Goal: Task Accomplishment & Management: Manage account settings

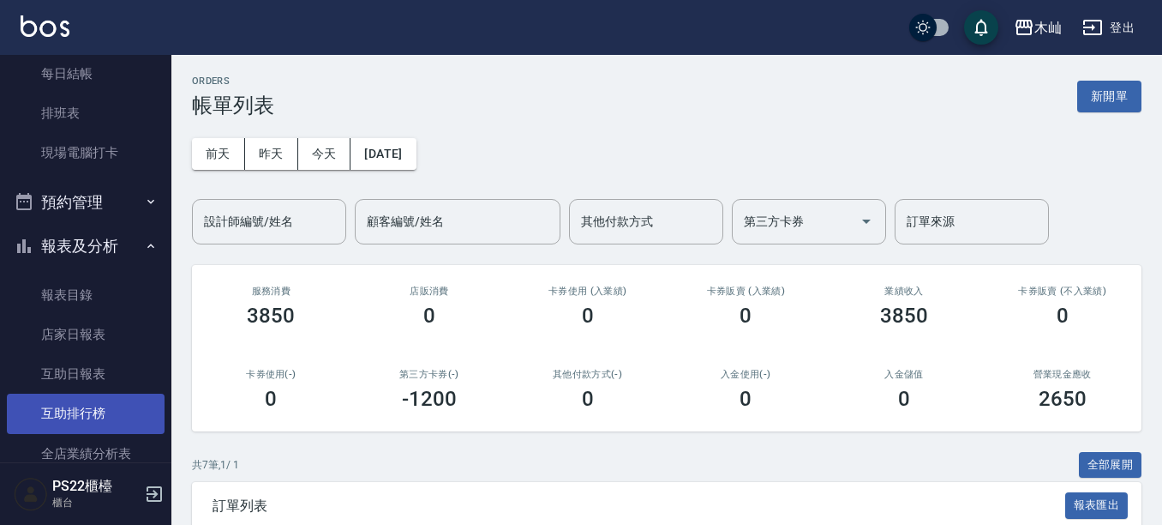
scroll to position [343, 0]
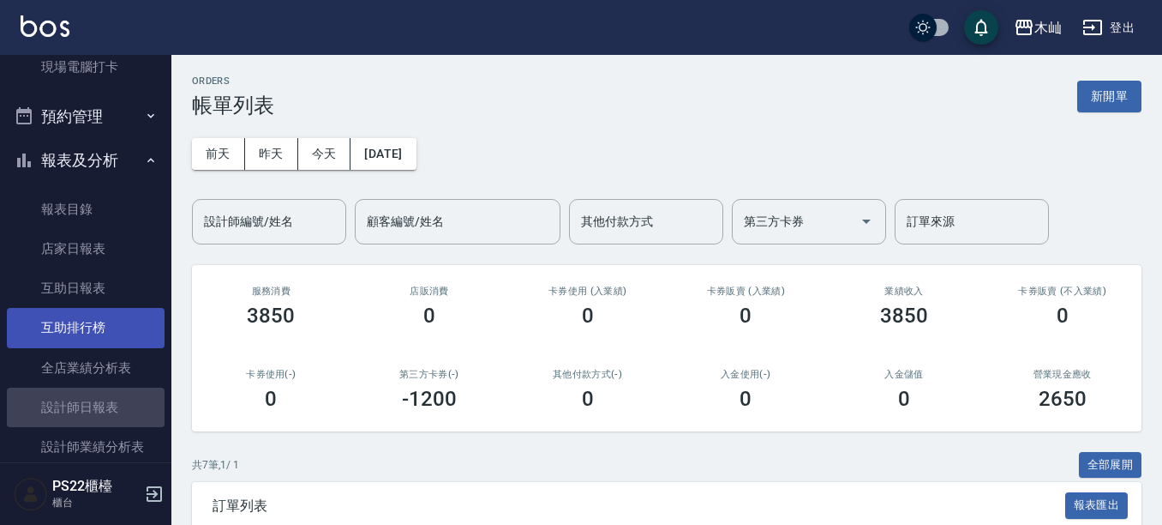
click at [114, 419] on link "設計師日報表" at bounding box center [86, 406] width 158 height 39
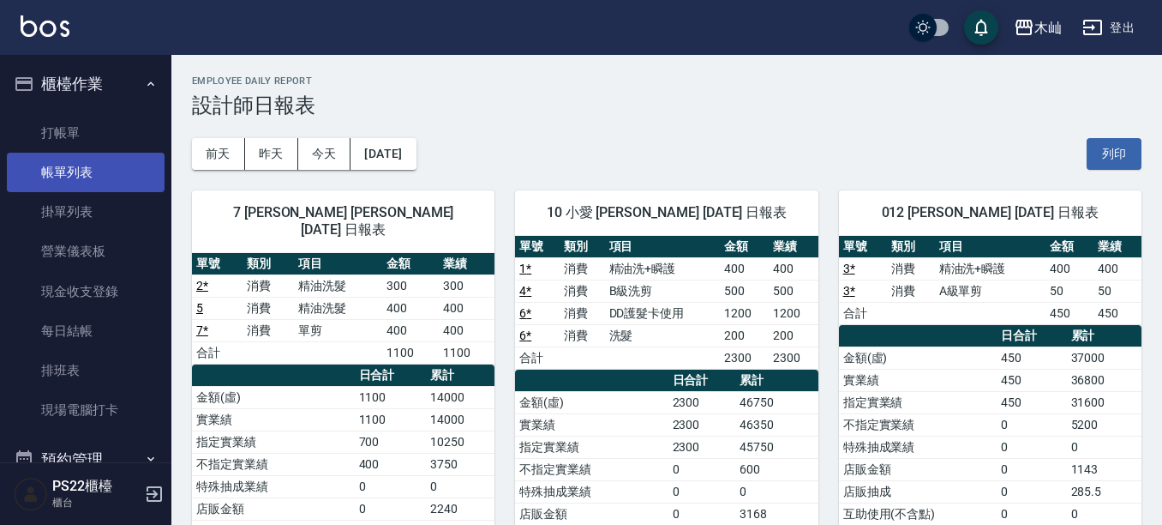
click at [69, 179] on link "帳單列表" at bounding box center [86, 172] width 158 height 39
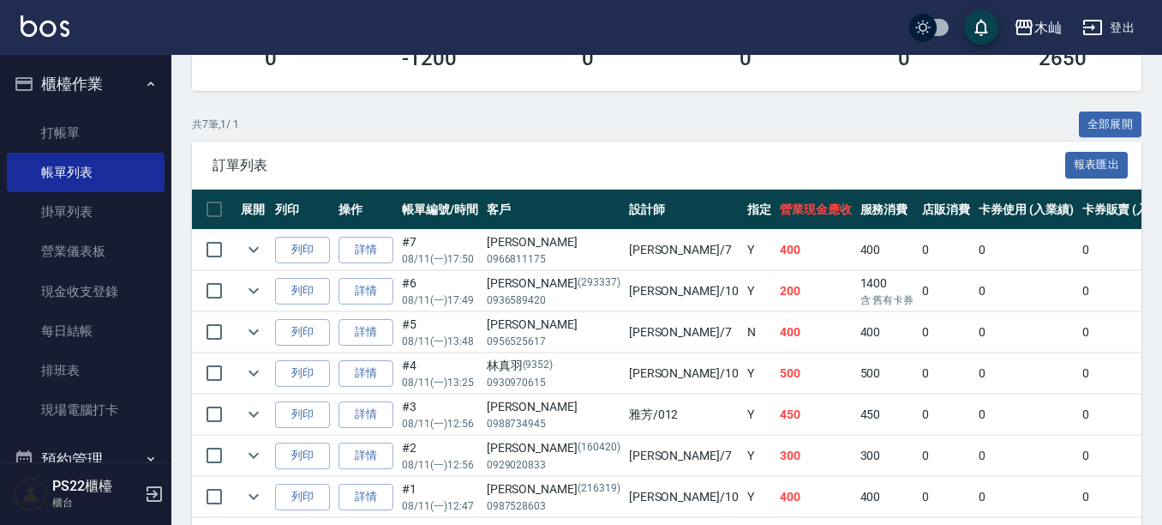
scroll to position [415, 0]
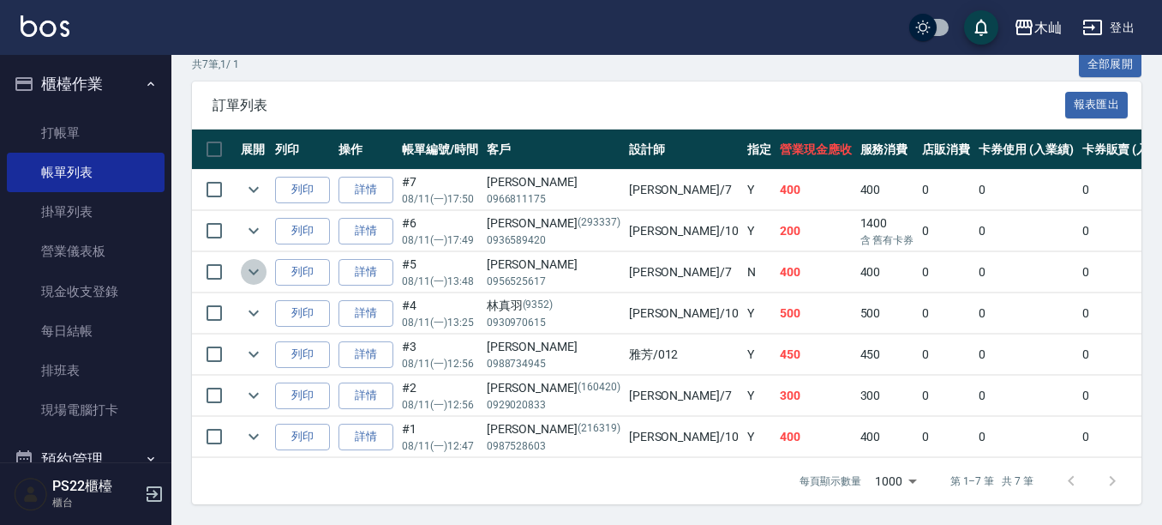
click at [249, 261] on icon "expand row" at bounding box center [253, 271] width 21 height 21
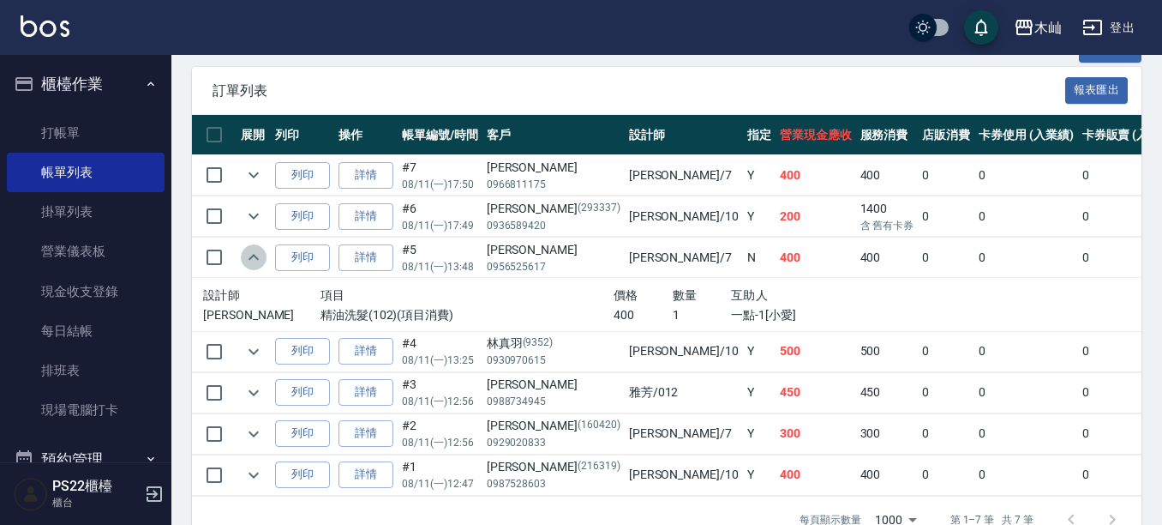
click at [249, 256] on icon "expand row" at bounding box center [253, 257] width 21 height 21
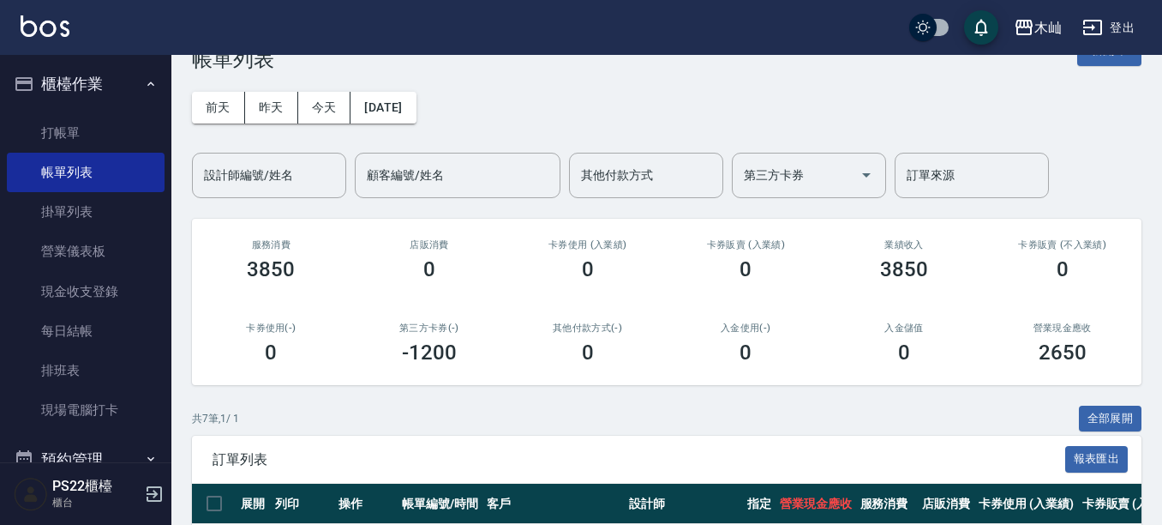
scroll to position [0, 0]
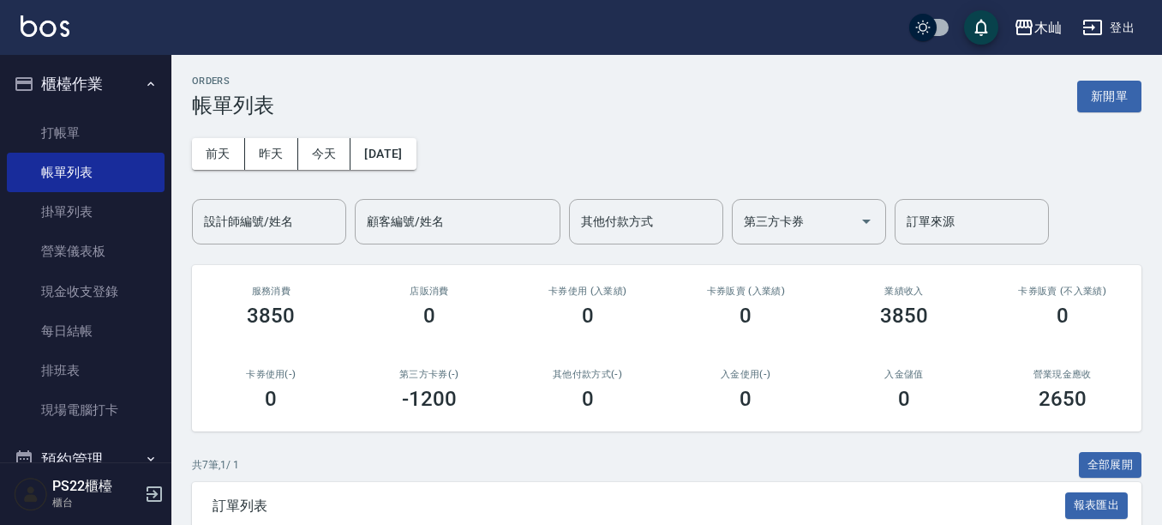
click at [253, 207] on div "設計師編號/姓名 設計師編號/姓名" at bounding box center [269, 221] width 154 height 45
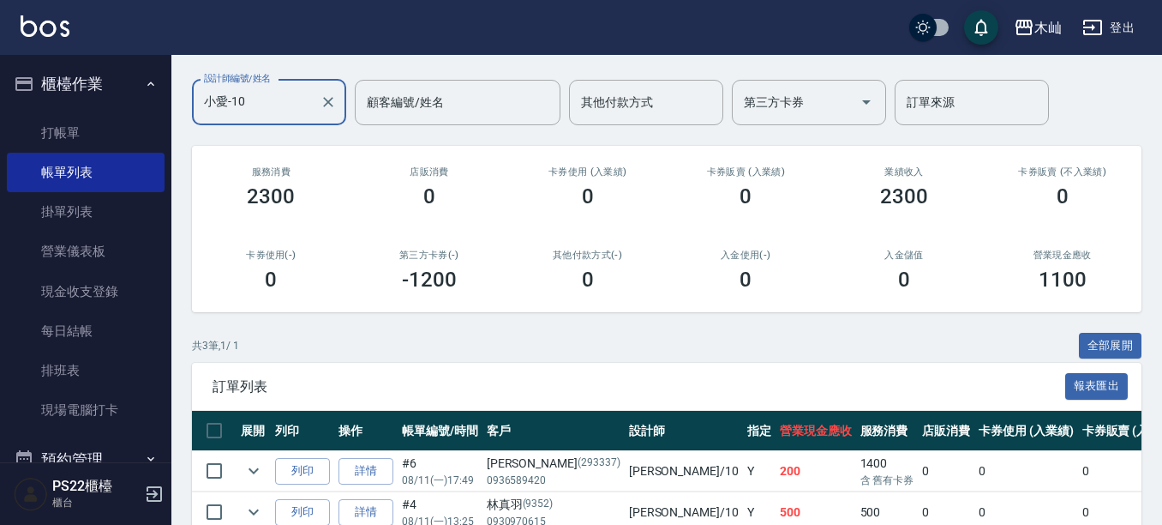
scroll to position [250, 0]
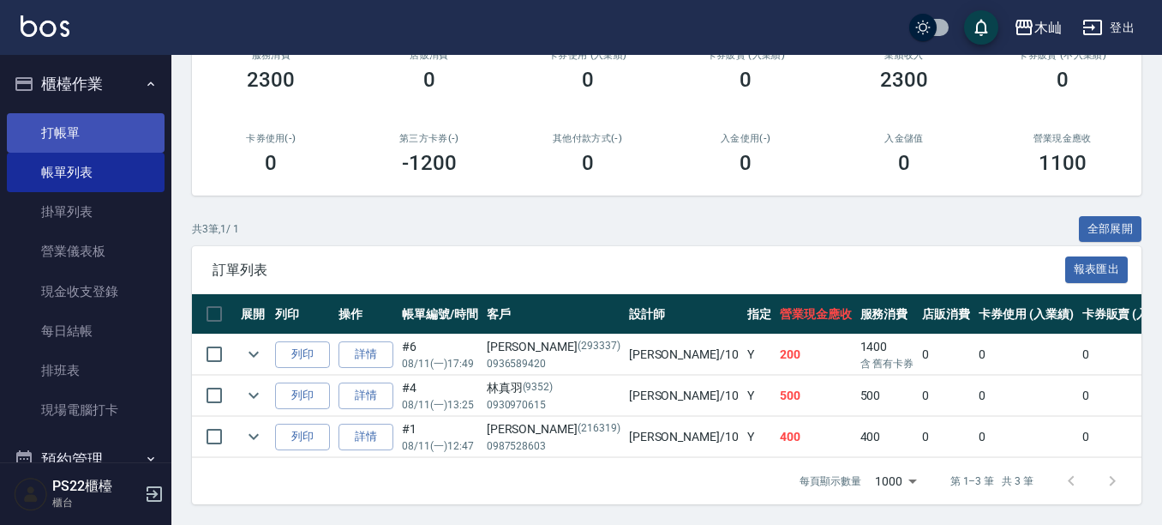
type input "小愛-10"
click at [83, 140] on link "打帳單" at bounding box center [86, 132] width 158 height 39
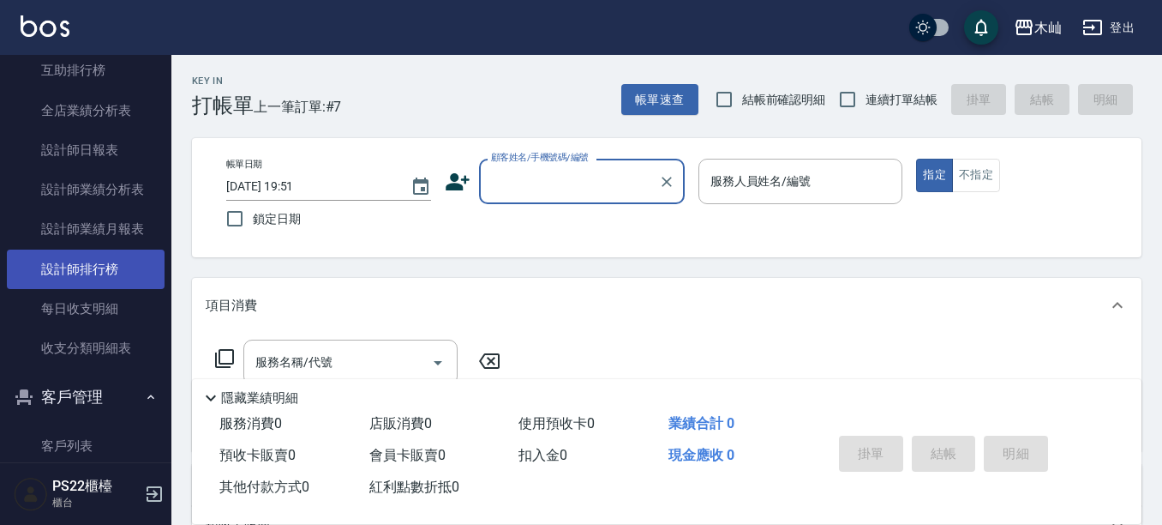
scroll to position [686, 0]
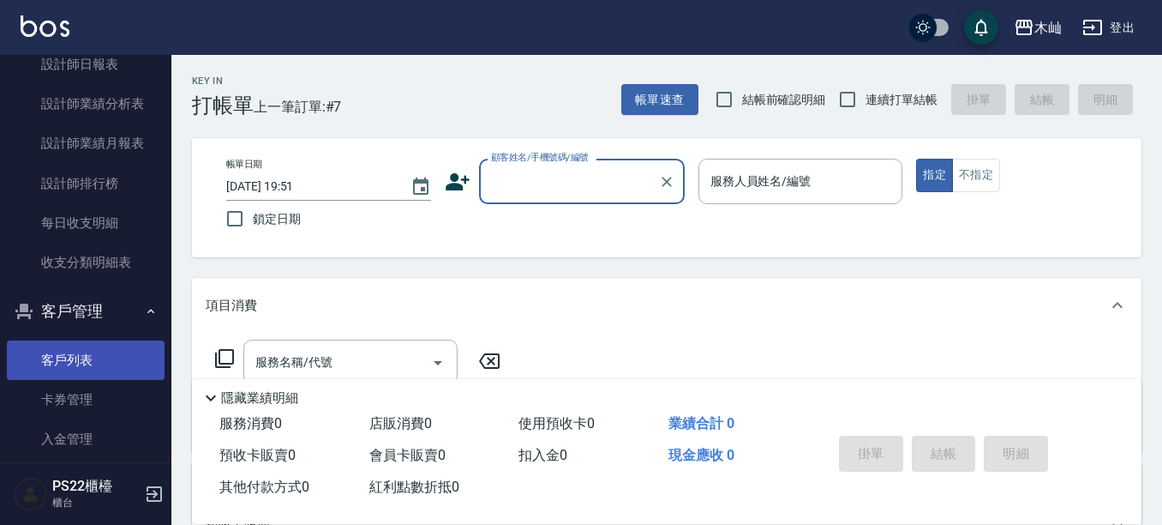
click at [108, 351] on link "客戶列表" at bounding box center [86, 359] width 158 height 39
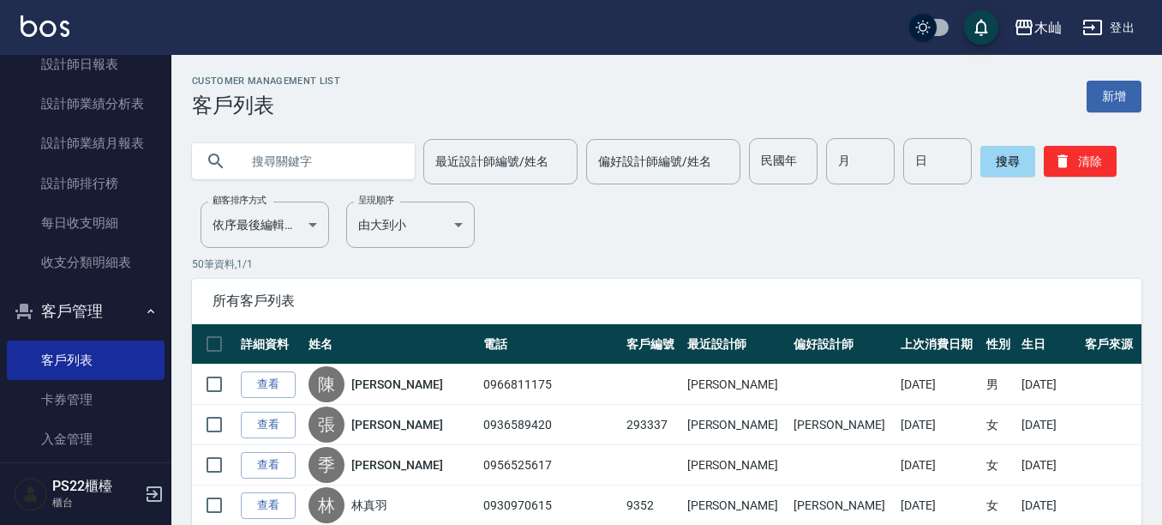
click at [310, 172] on input "text" at bounding box center [320, 161] width 161 height 46
type input "[PERSON_NAME]"
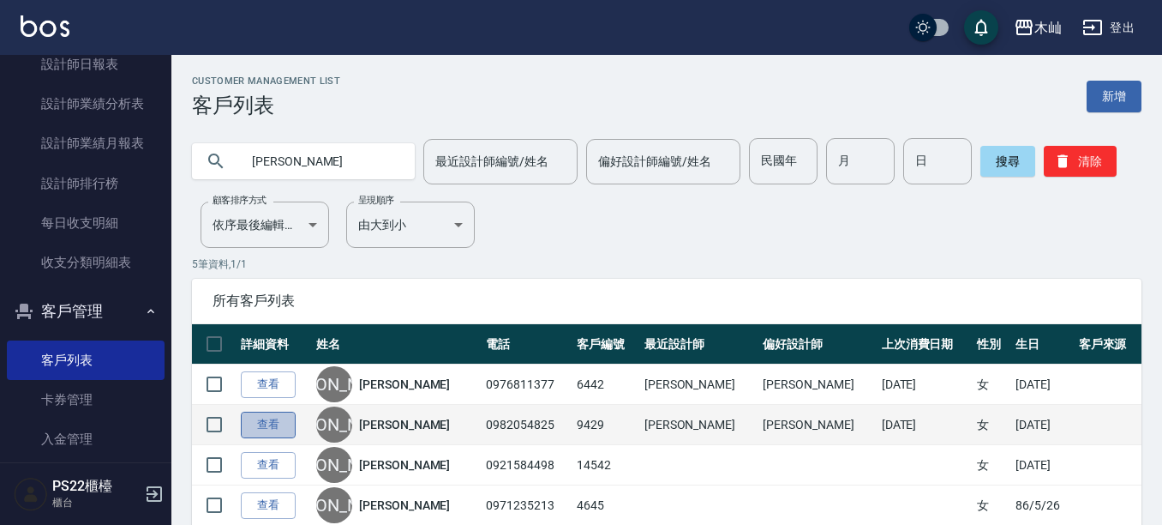
click at [274, 423] on link "查看" at bounding box center [268, 424] width 55 height 27
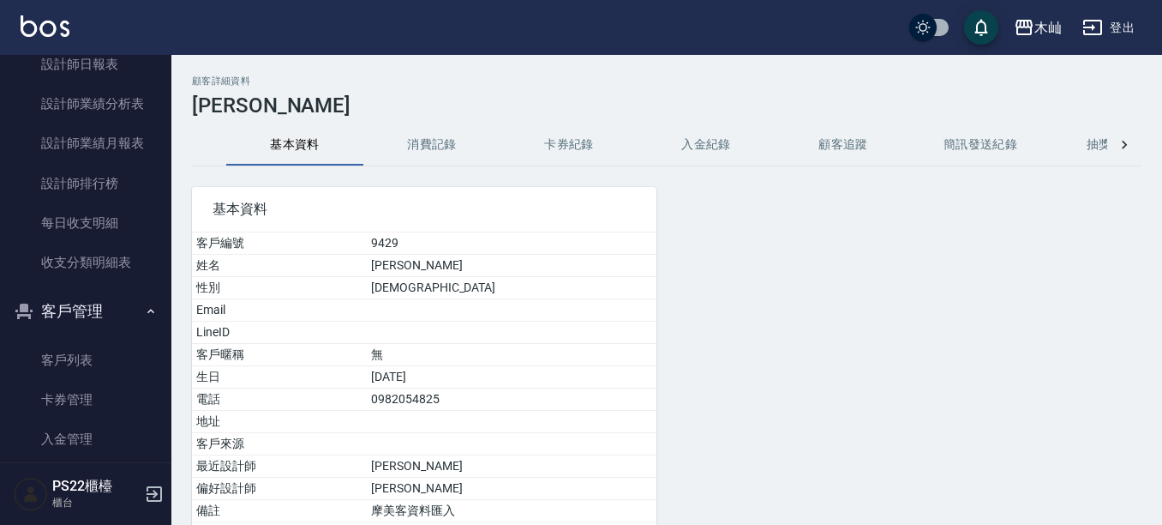
click at [435, 158] on button "消費記錄" at bounding box center [431, 144] width 137 height 41
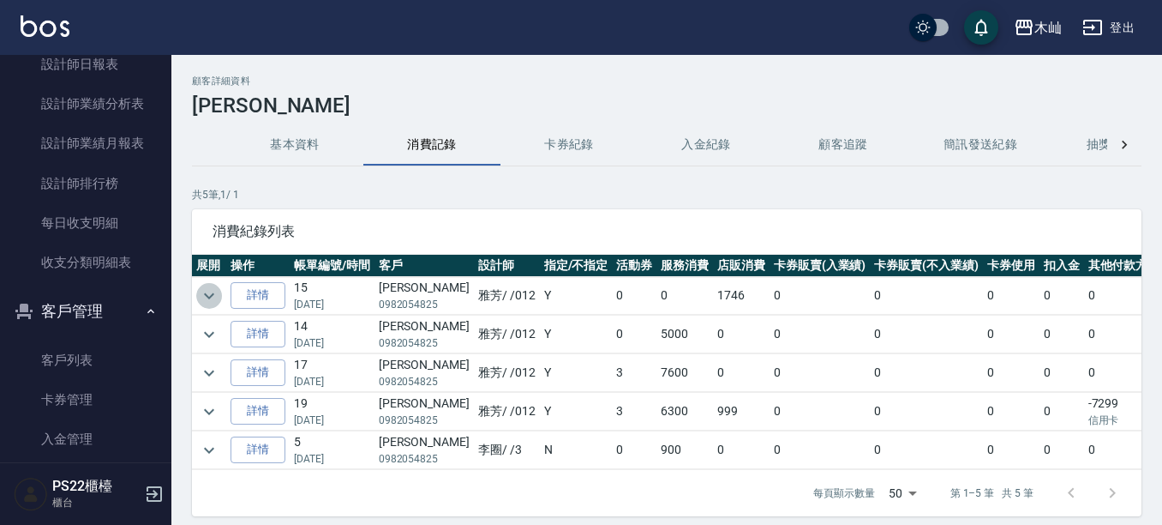
click at [208, 291] on icon "expand row" at bounding box center [209, 295] width 21 height 21
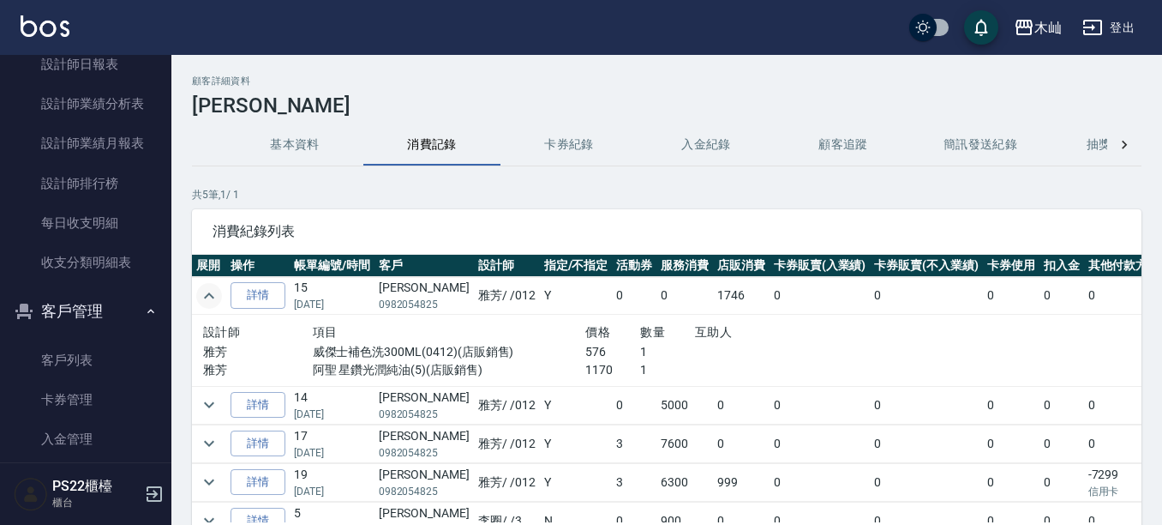
click at [419, 307] on p "0982054825" at bounding box center [424, 304] width 91 height 15
copy p "0982054825"
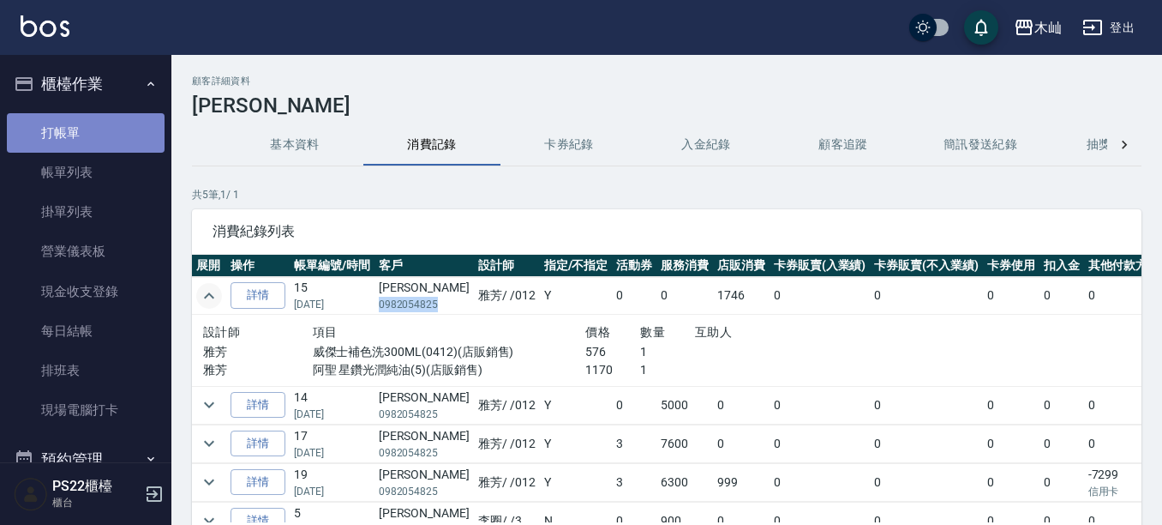
click at [105, 136] on link "打帳單" at bounding box center [86, 132] width 158 height 39
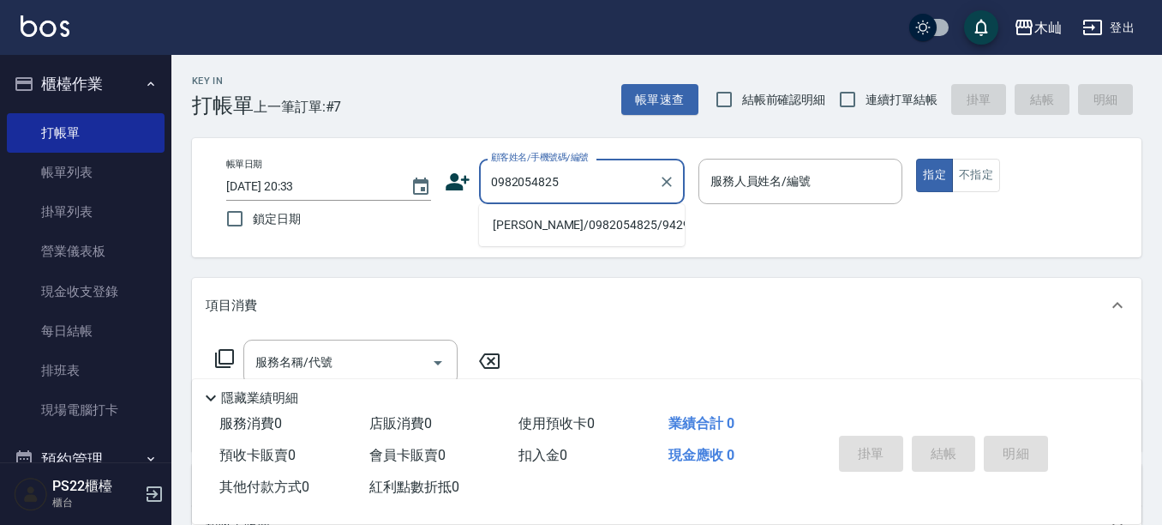
click at [618, 219] on li "[PERSON_NAME]/0982054825/9429" at bounding box center [582, 225] width 206 height 28
type input "[PERSON_NAME]/0982054825/9429"
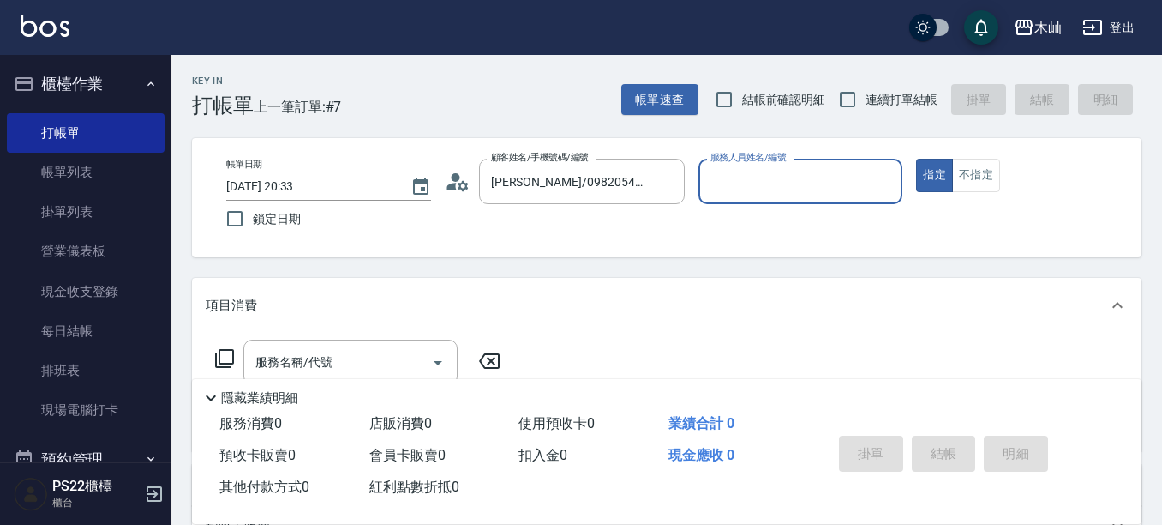
type input "雅芳-012"
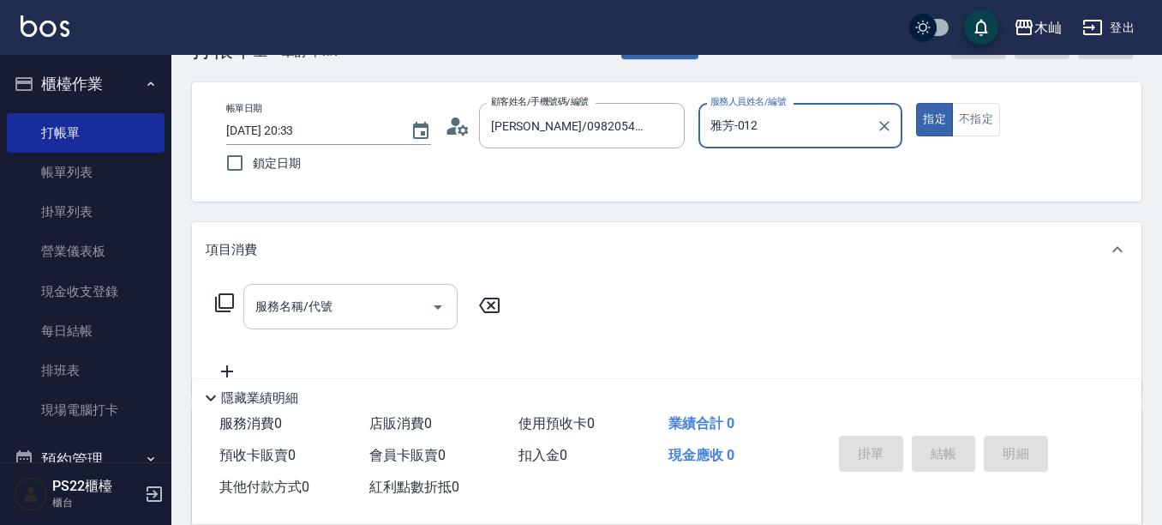
scroll to position [86, 0]
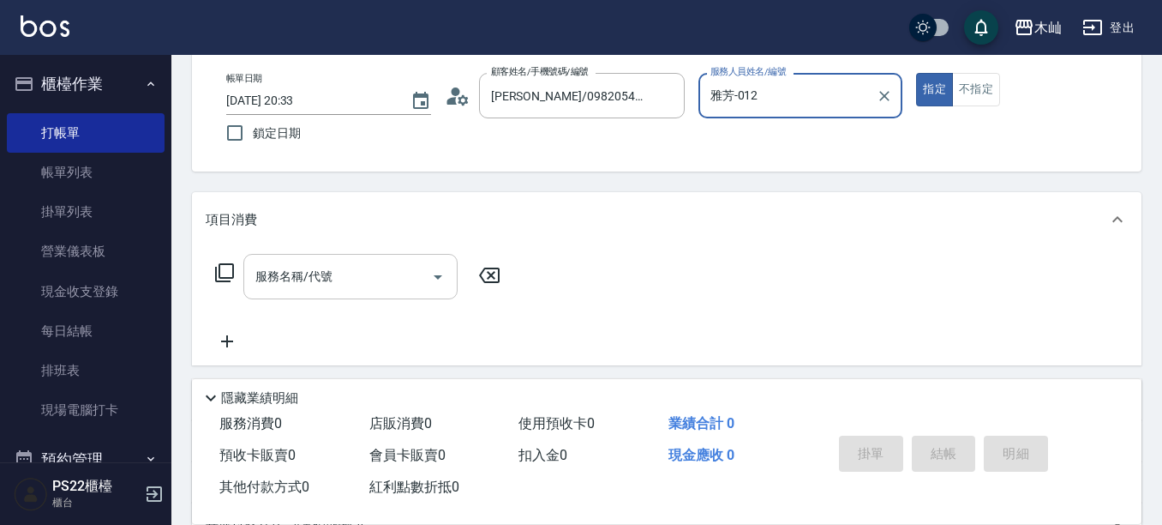
click at [421, 275] on input "服務名稱/代號" at bounding box center [337, 276] width 173 height 30
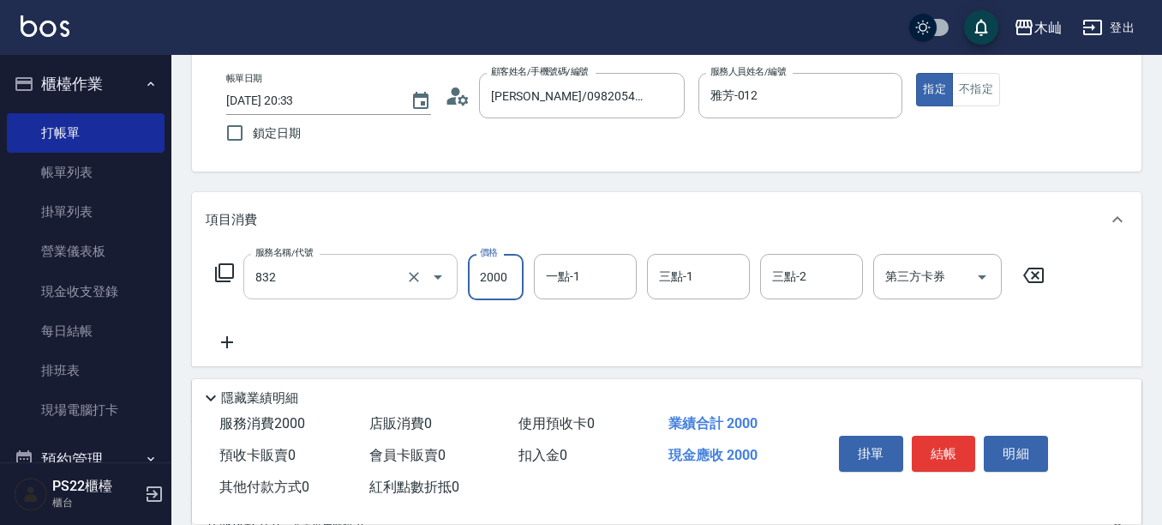
type input "A級頂級染髮(832)"
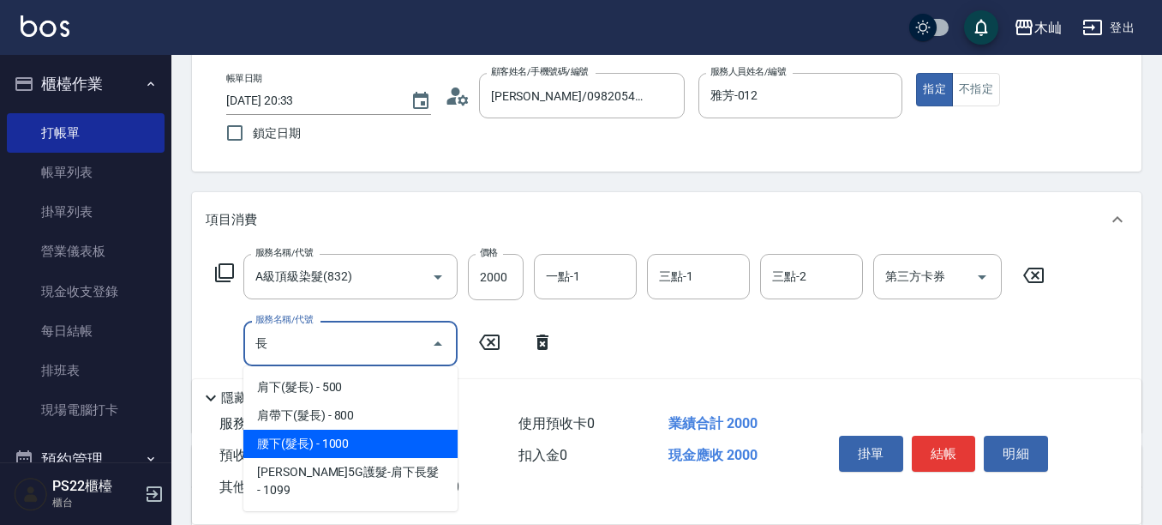
click at [396, 440] on span "腰下(髮長) - 1000" at bounding box center [350, 443] width 214 height 28
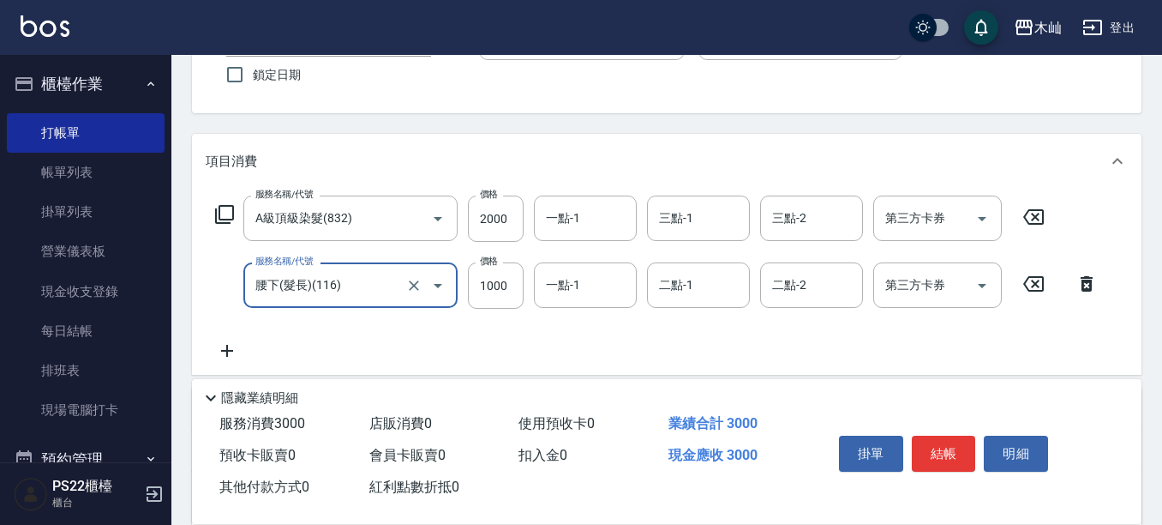
scroll to position [257, 0]
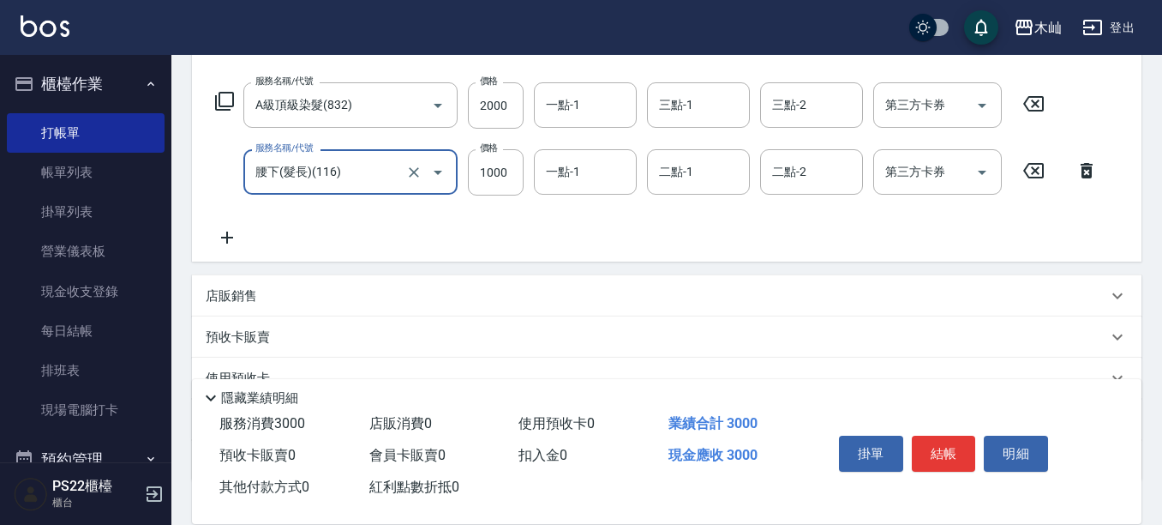
type input "腰下(髮長)(116)"
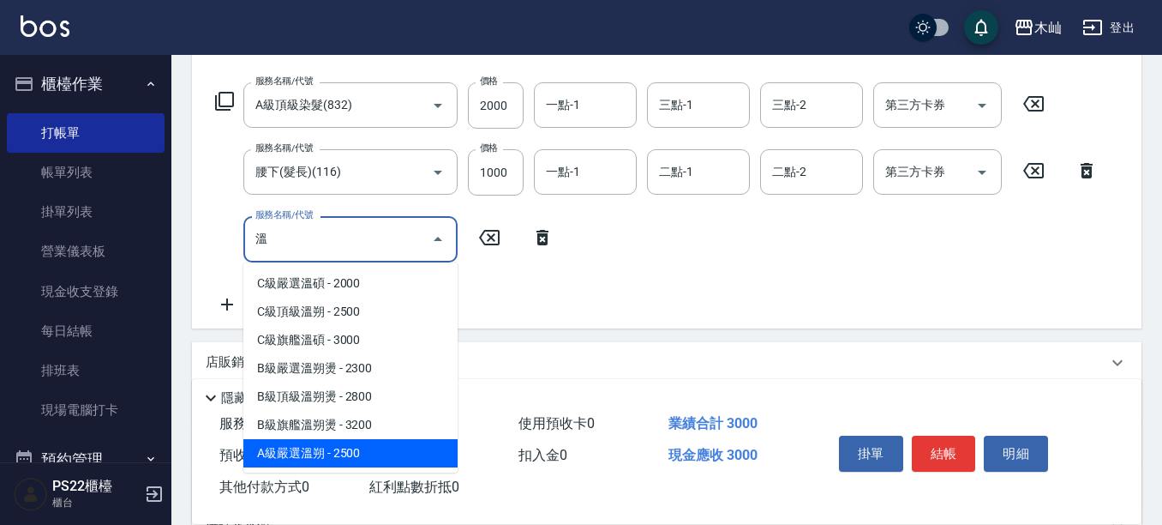
click at [387, 446] on span "A級嚴選溫朔 - 2500" at bounding box center [350, 453] width 214 height 28
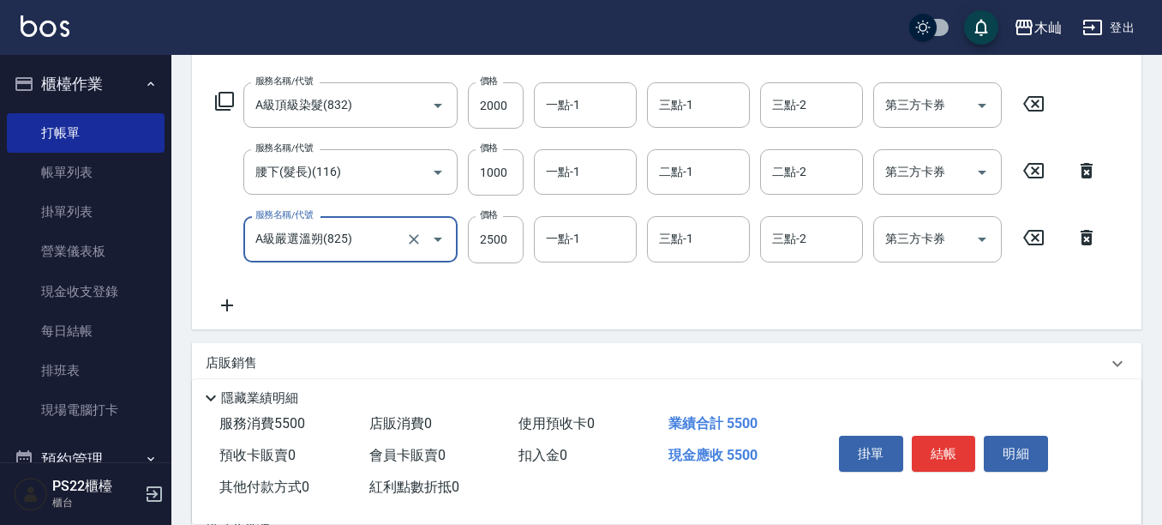
type input "A級嚴選溫朔(825)"
click at [237, 306] on icon at bounding box center [227, 305] width 43 height 21
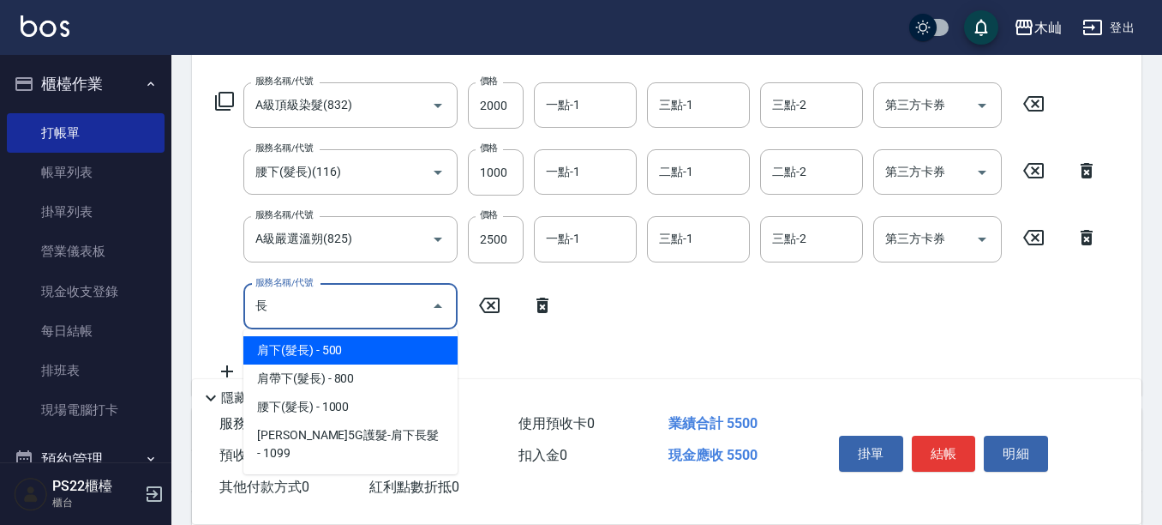
click at [435, 353] on span "肩下(髮長) - 500" at bounding box center [350, 350] width 214 height 28
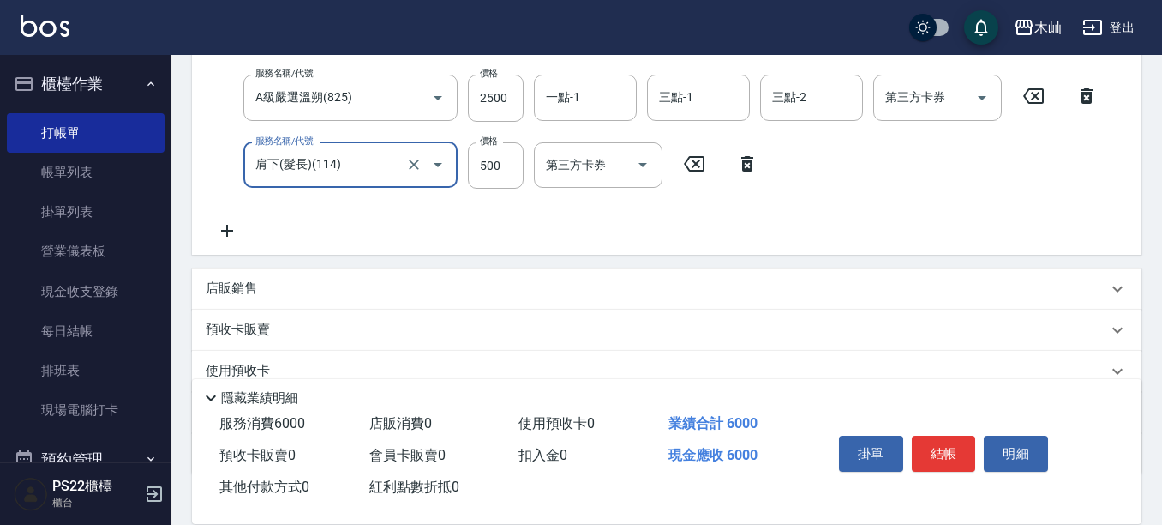
scroll to position [429, 0]
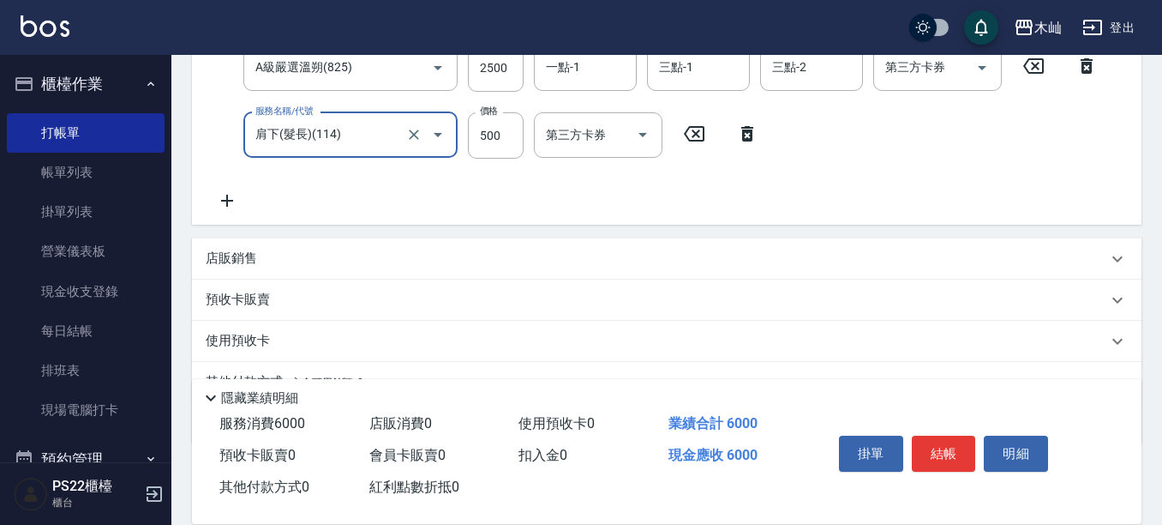
type input "肩下(髮長)(114)"
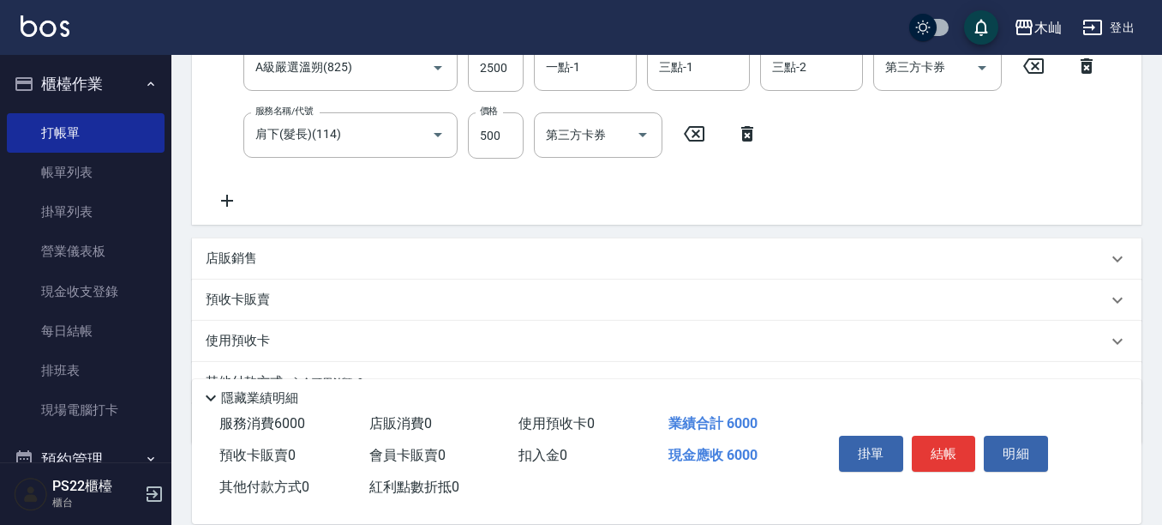
click at [231, 259] on p "店販銷售" at bounding box center [231, 258] width 51 height 18
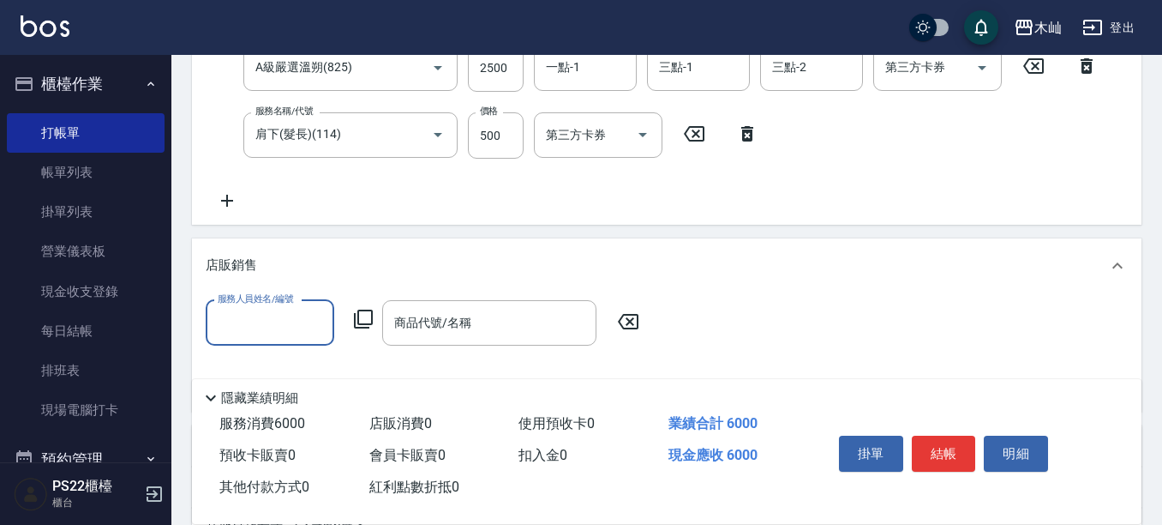
scroll to position [0, 0]
type input "雅芳-012"
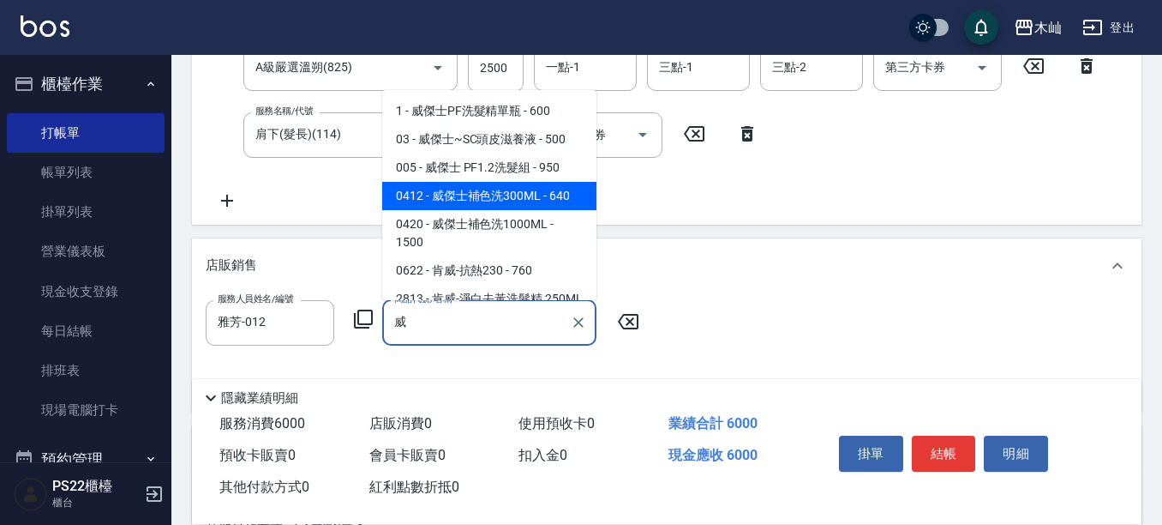
click at [510, 201] on span "0412 - 威傑士補色洗300ML - 640" at bounding box center [489, 196] width 214 height 28
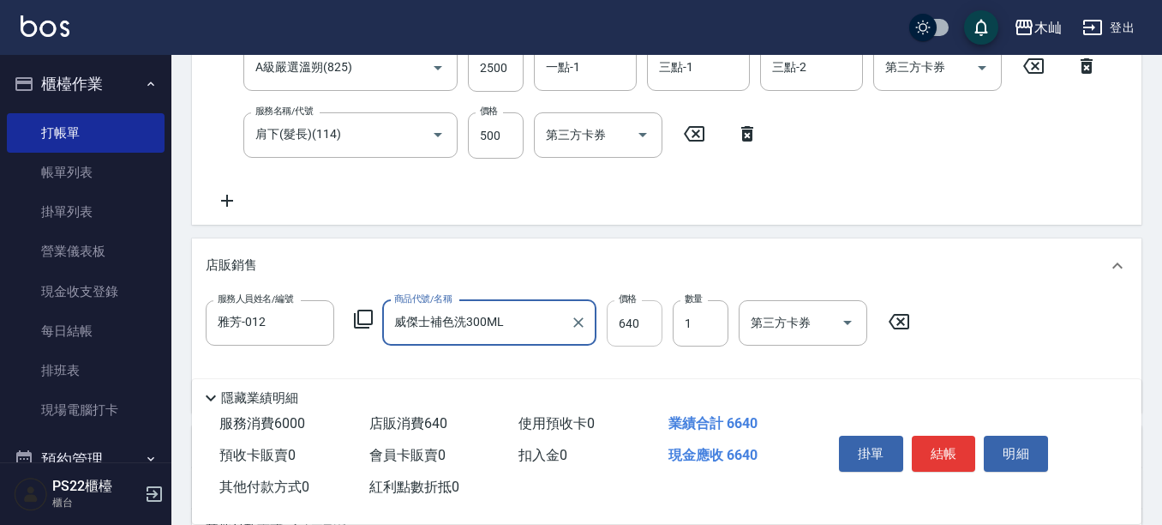
type input "威傑士補色洗300ML"
click at [634, 331] on input "640" at bounding box center [635, 323] width 56 height 46
type input "576"
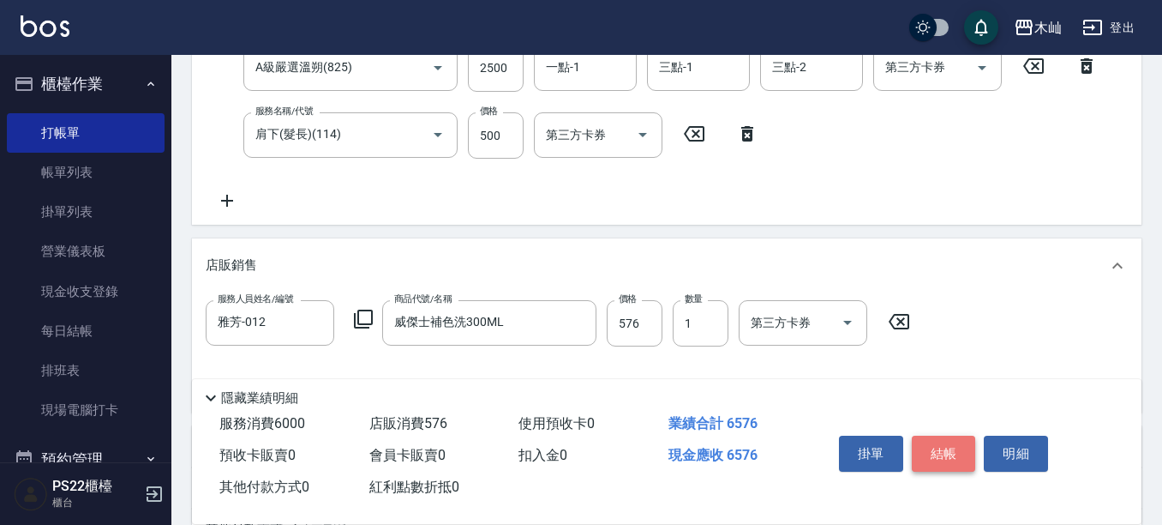
click at [951, 454] on button "結帳" at bounding box center [944, 453] width 64 height 36
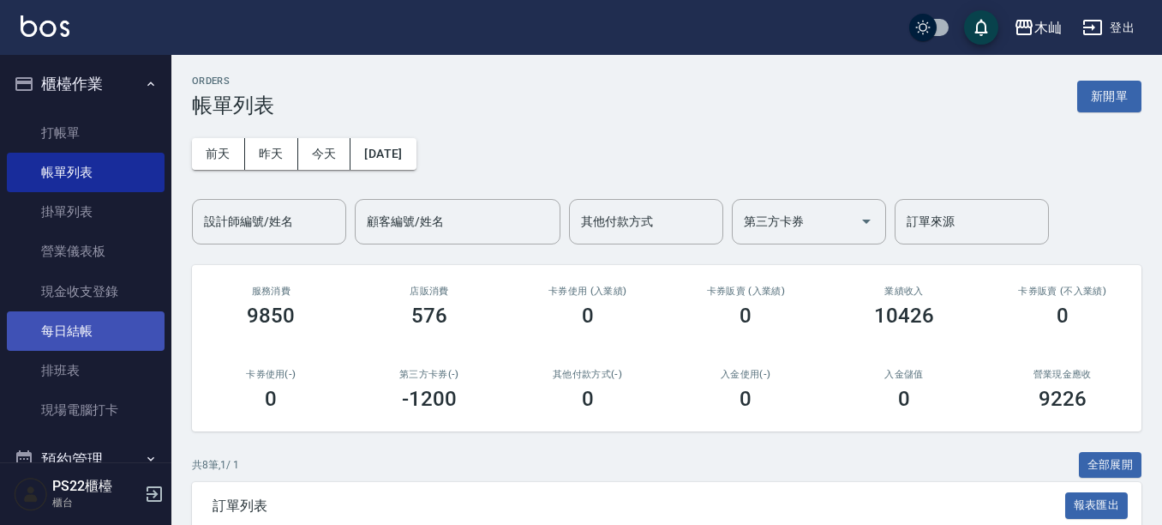
click at [73, 325] on link "每日結帳" at bounding box center [86, 330] width 158 height 39
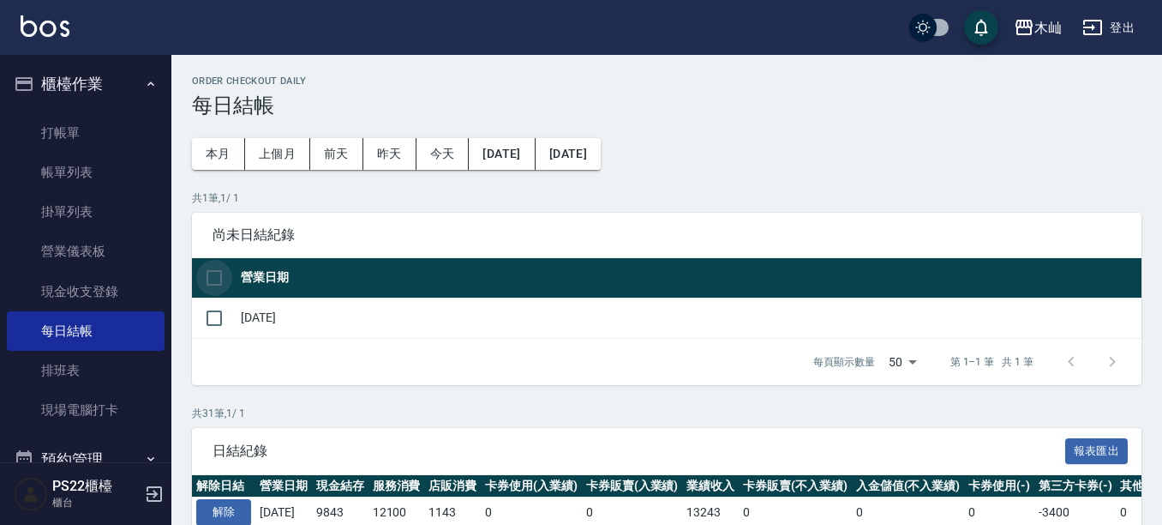
click at [213, 277] on input "checkbox" at bounding box center [214, 278] width 36 height 36
checkbox input "true"
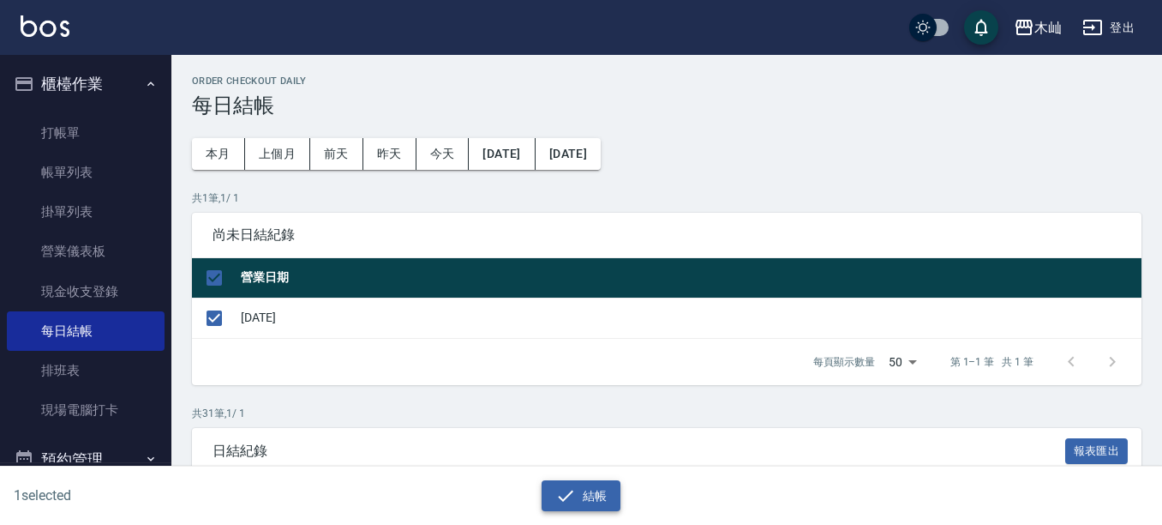
click at [585, 505] on button "結帳" at bounding box center [582, 496] width 80 height 32
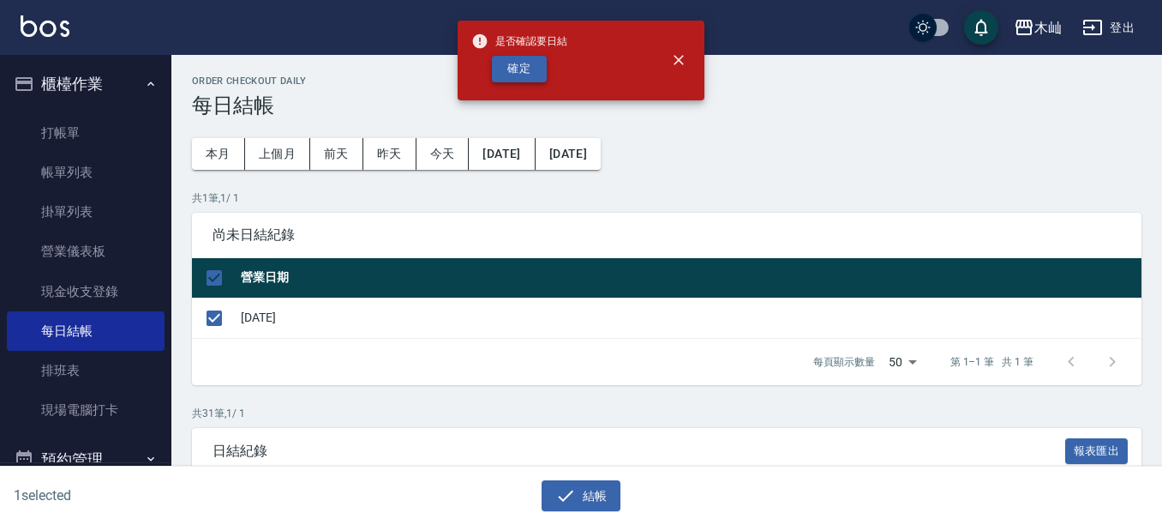
click at [523, 78] on button "確定" at bounding box center [519, 69] width 55 height 27
checkbox input "false"
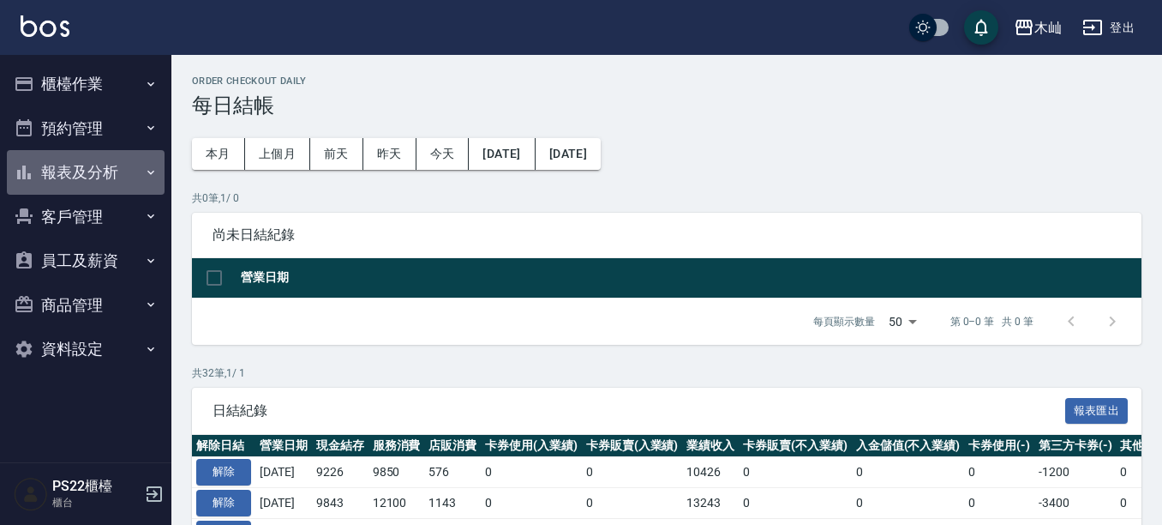
click at [127, 178] on button "報表及分析" at bounding box center [86, 172] width 158 height 45
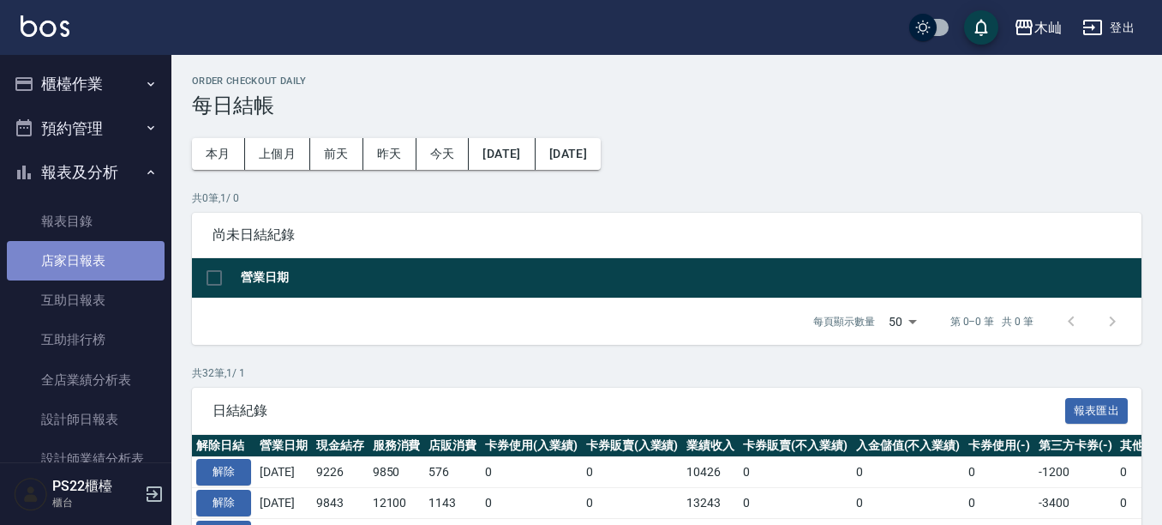
click at [123, 261] on link "店家日報表" at bounding box center [86, 260] width 158 height 39
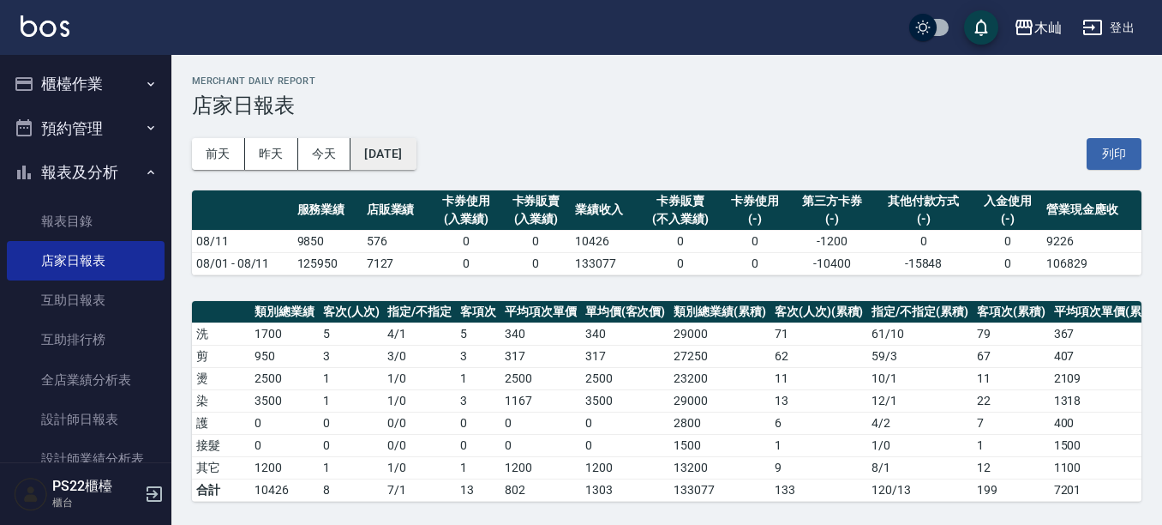
click at [416, 150] on button "[DATE]" at bounding box center [383, 154] width 65 height 32
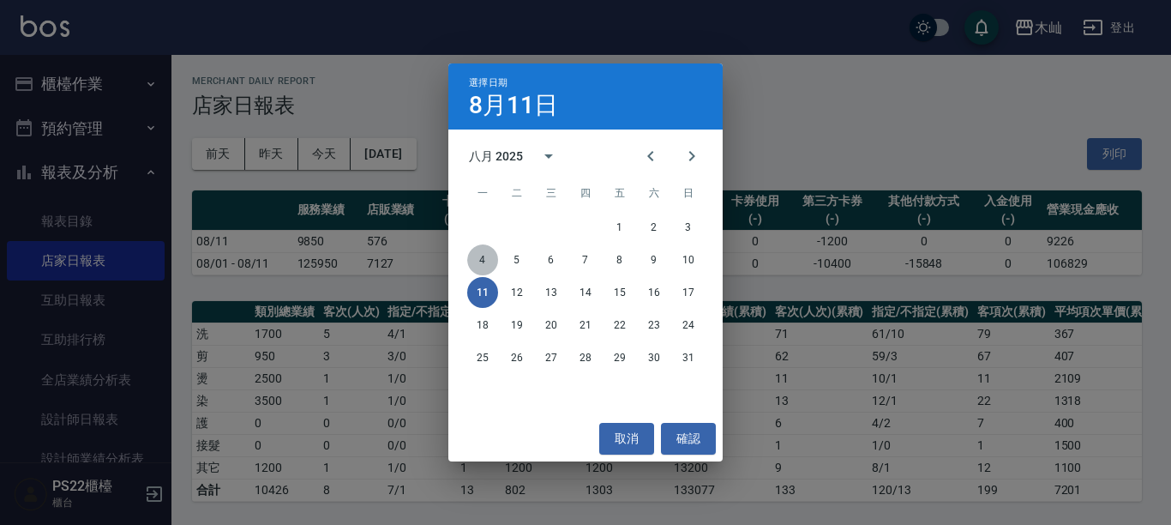
click at [482, 259] on button "4" at bounding box center [482, 259] width 31 height 31
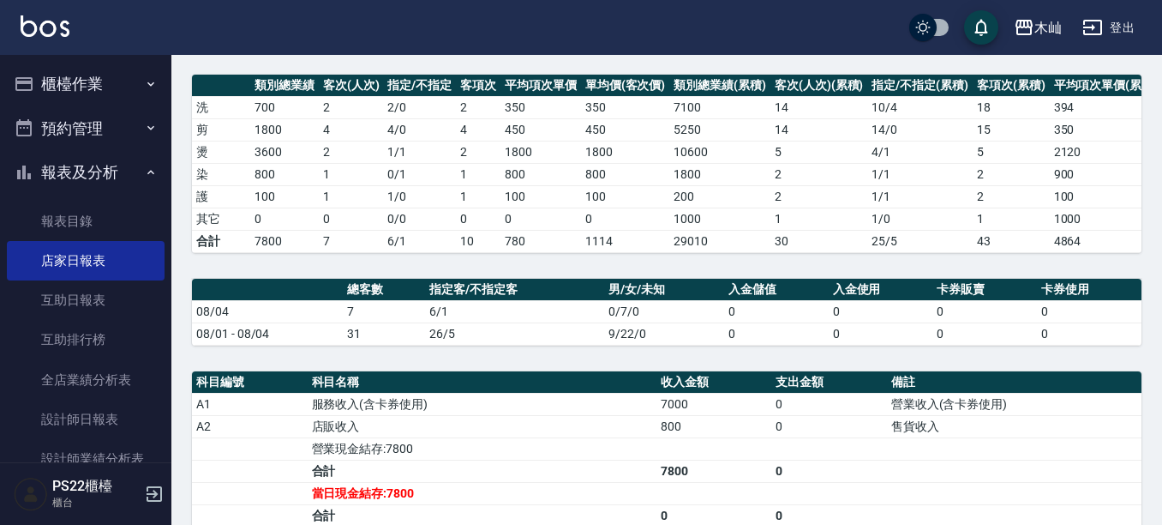
scroll to position [257, 0]
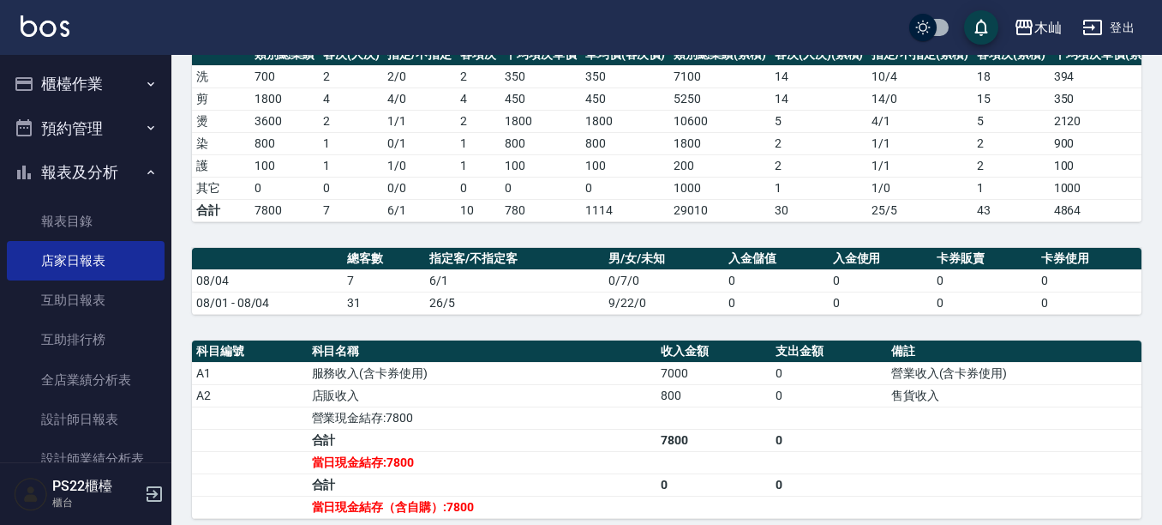
click at [601, 205] on td "1114" at bounding box center [625, 210] width 89 height 22
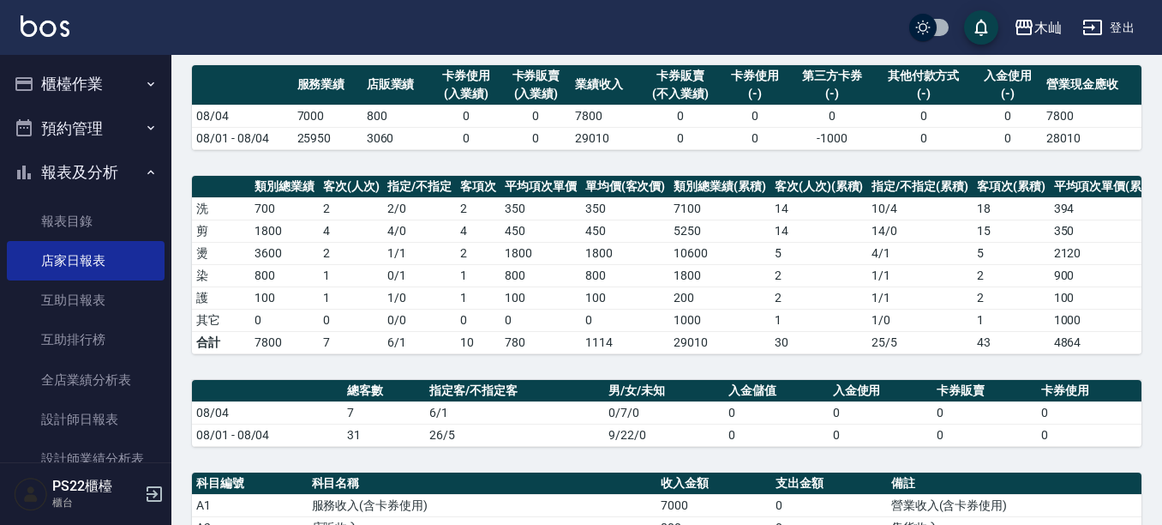
scroll to position [0, 0]
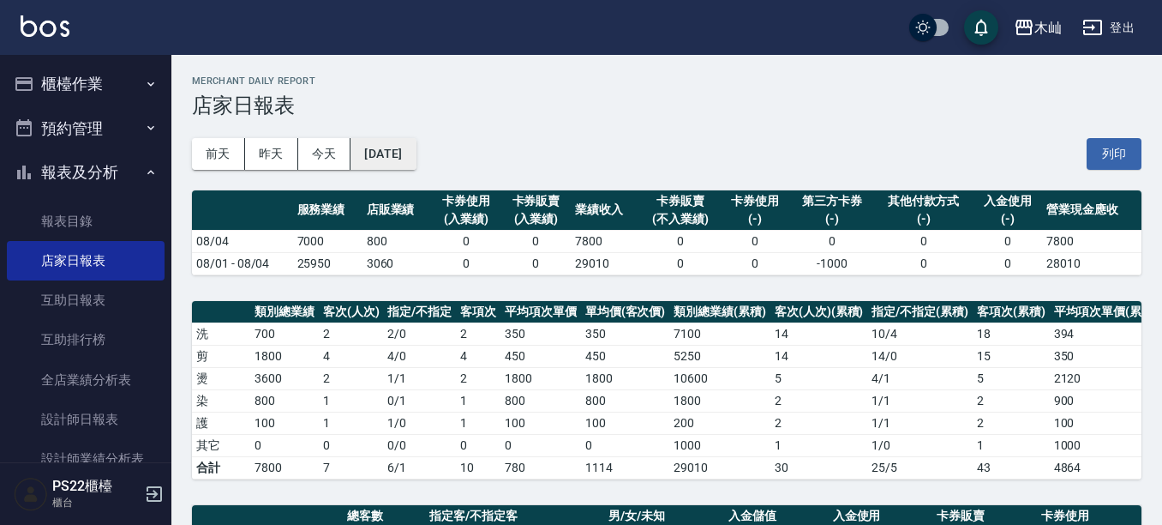
click at [384, 156] on button "[DATE]" at bounding box center [383, 154] width 65 height 32
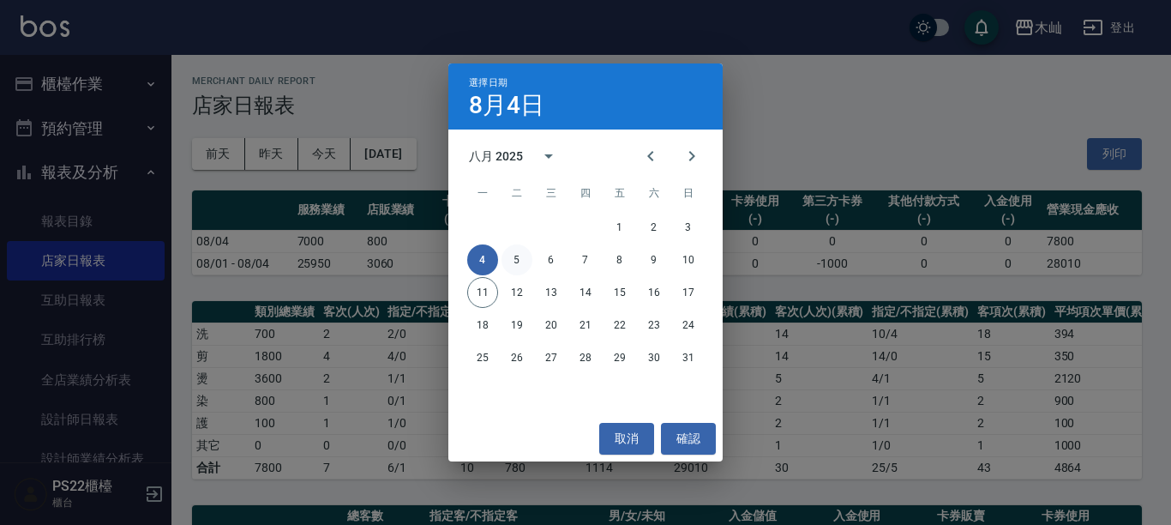
click at [514, 259] on button "5" at bounding box center [516, 259] width 31 height 31
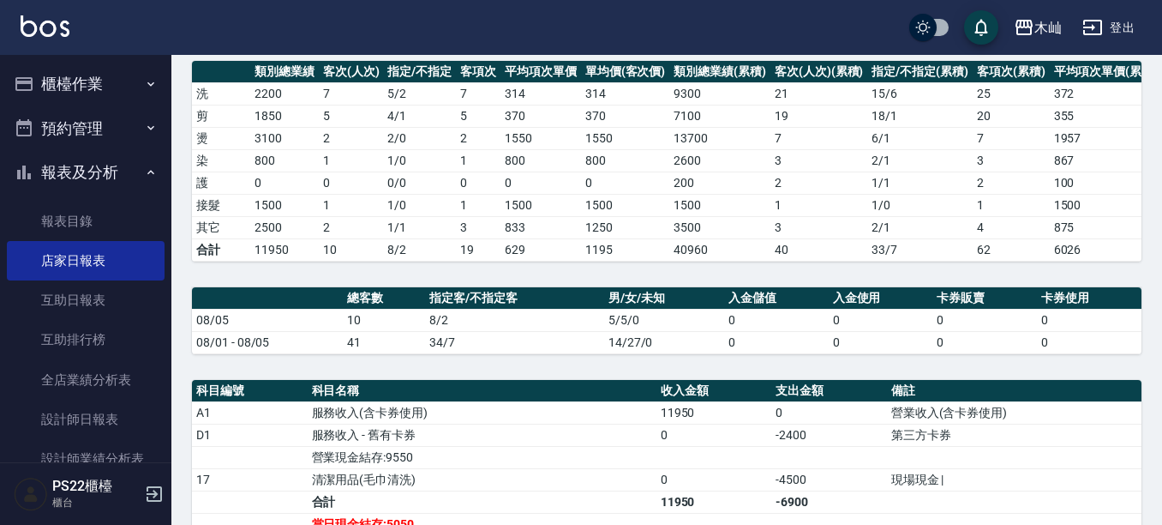
scroll to position [294, 0]
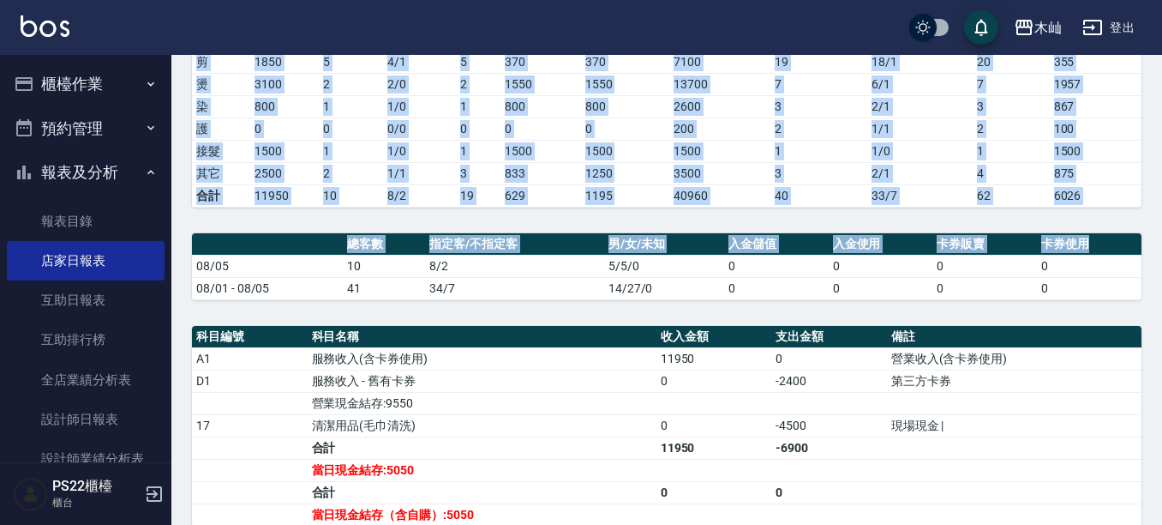
drag, startPoint x: 1112, startPoint y: 263, endPoint x: 974, endPoint y: 214, distance: 146.4
click at [974, 214] on div "木屾 2025-08-05 店家日報表 列印時間： 2025-08-11-20:43 Merchant Daily Report 店家日報表 前天 昨天 今天…" at bounding box center [666, 255] width 991 height 989
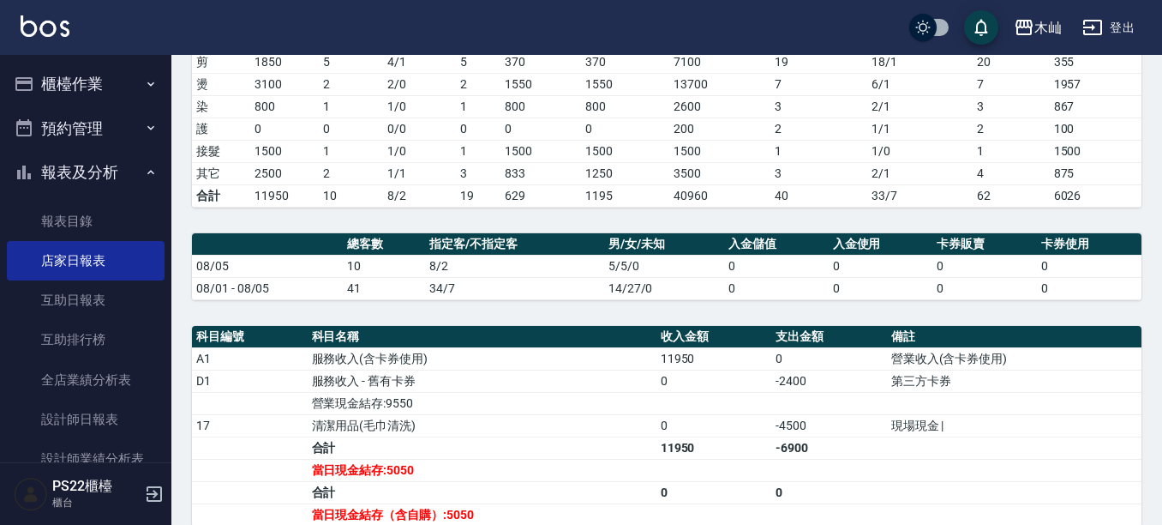
click at [953, 230] on div "木屾 2025-08-05 店家日報表 列印時間： 2025-08-11-20:43 Merchant Daily Report 店家日報表 前天 昨天 今天…" at bounding box center [666, 255] width 991 height 989
click at [393, 392] on td "服務收入 - 舊有卡券" at bounding box center [482, 380] width 349 height 22
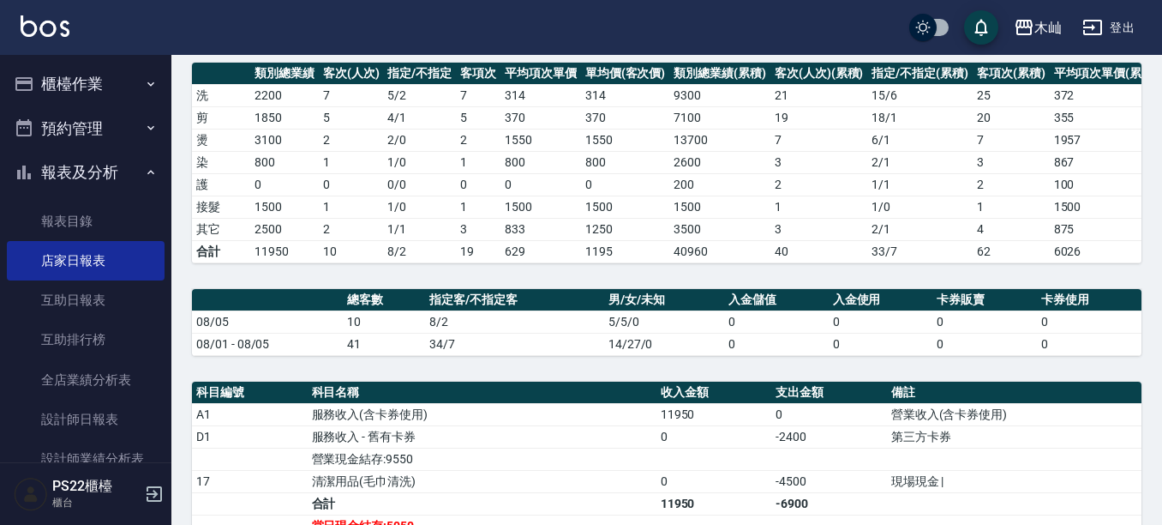
scroll to position [276, 0]
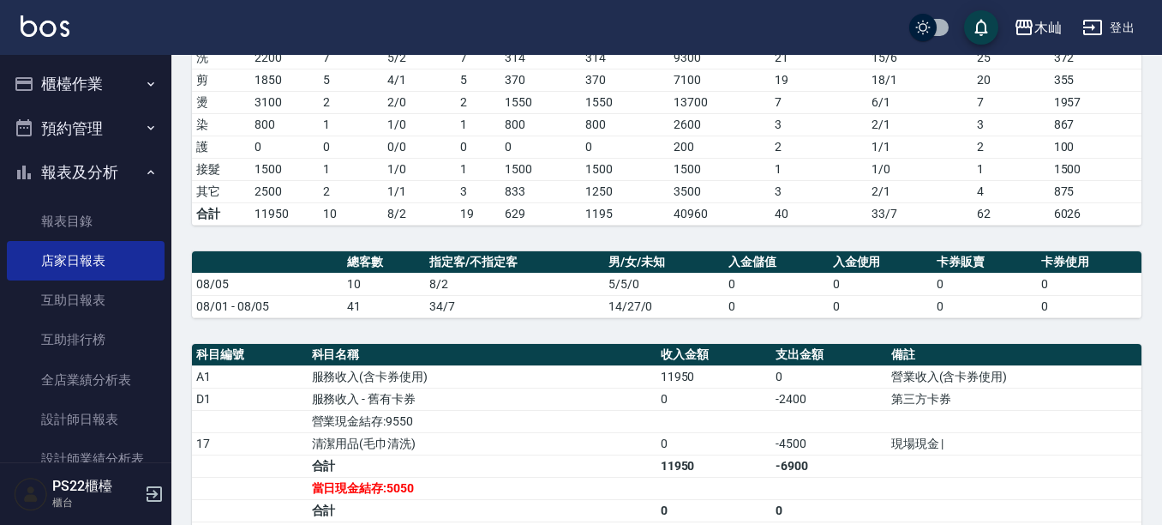
click at [451, 258] on div "木屾 2025-08-05 店家日報表 列印時間： 2025-08-11-20:43 Merchant Daily Report 店家日報表 前天 昨天 今天…" at bounding box center [666, 273] width 991 height 989
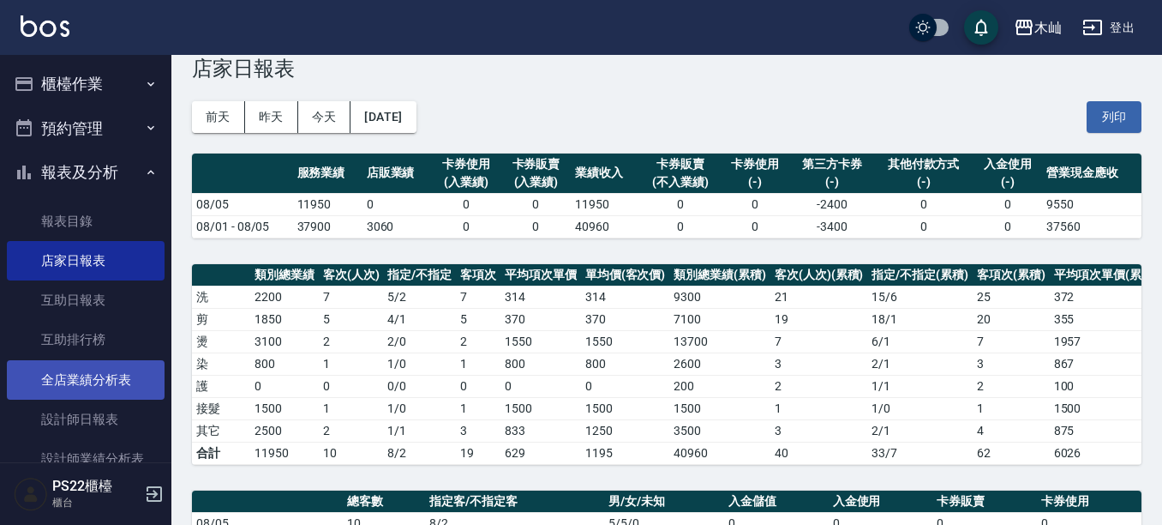
scroll to position [0, 0]
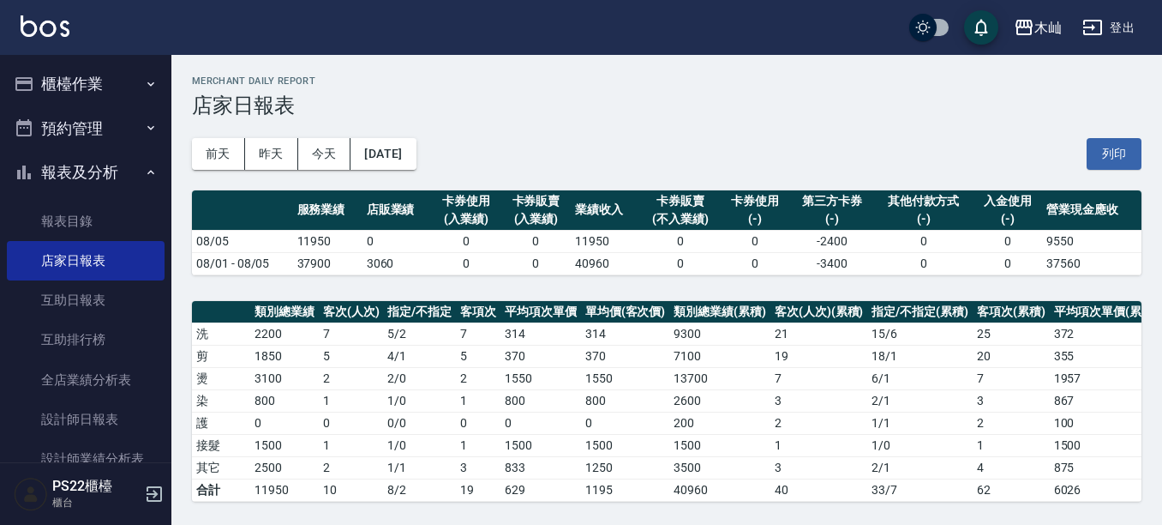
click at [1087, 170] on div "前天 昨天 今天 2025/08/05 列印" at bounding box center [667, 153] width 950 height 73
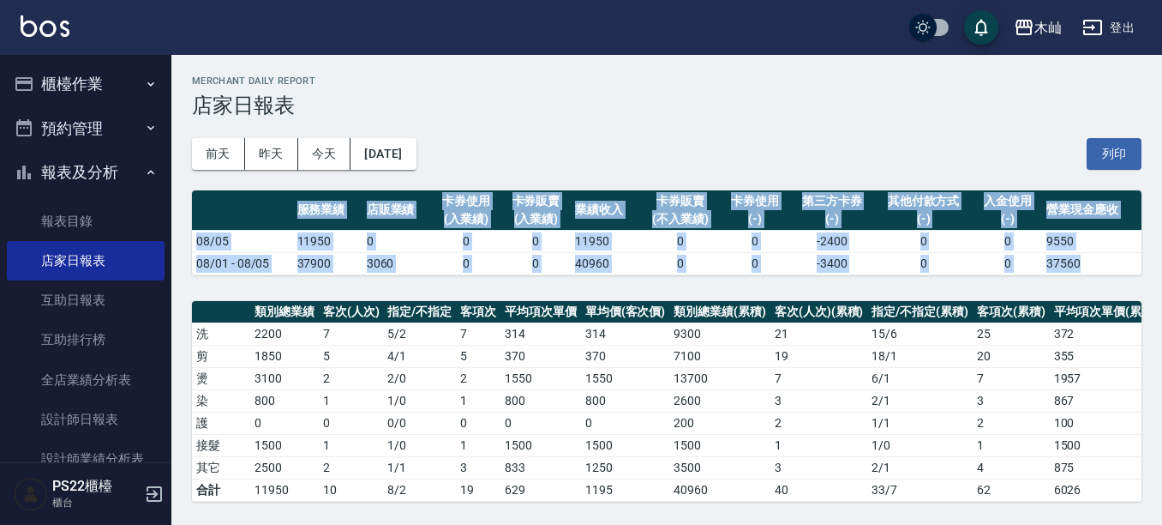
drag, startPoint x: 1150, startPoint y: 161, endPoint x: 1110, endPoint y: 293, distance: 138.0
drag, startPoint x: 581, startPoint y: 131, endPoint x: 605, endPoint y: 190, distance: 63.8
click at [593, 142] on div "前天 昨天 今天 2025/08/05 列印" at bounding box center [667, 153] width 950 height 73
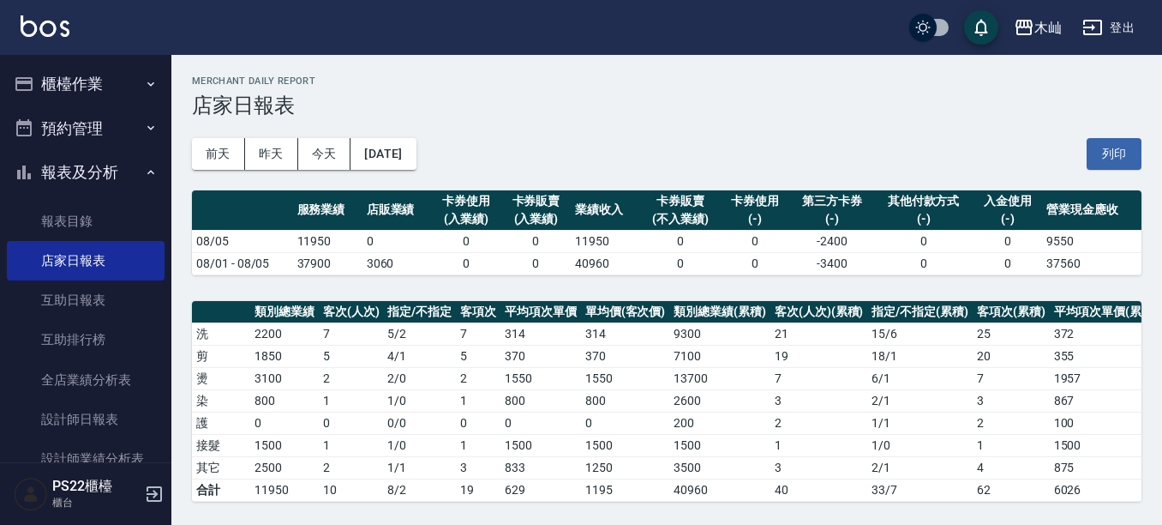
click at [891, 137] on div "前天 昨天 今天 2025/08/05 列印" at bounding box center [667, 153] width 950 height 73
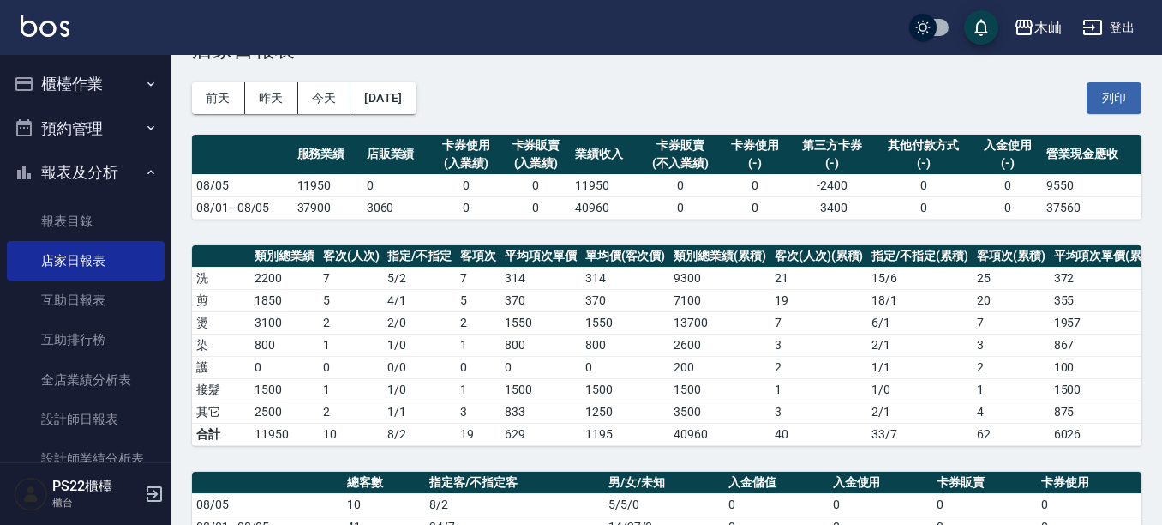
scroll to position [86, 0]
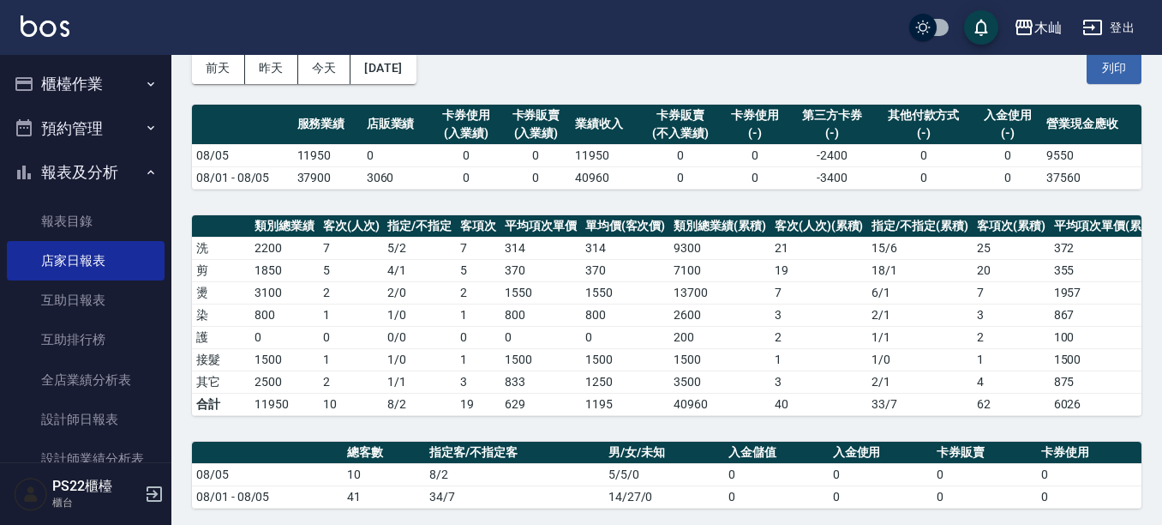
click at [635, 295] on td "1550" at bounding box center [625, 292] width 89 height 22
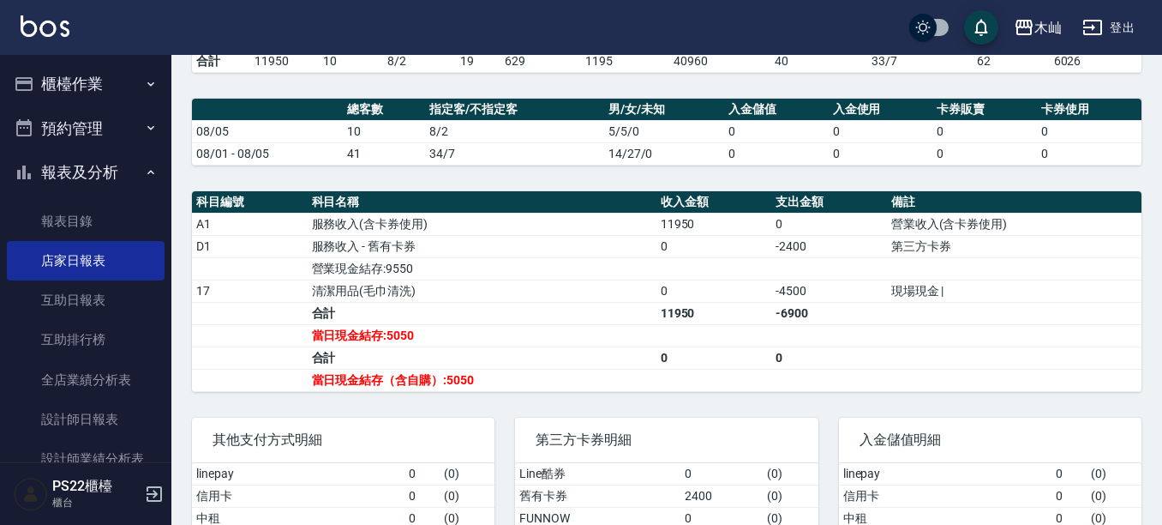
scroll to position [343, 0]
